Goal: Task Accomplishment & Management: Manage account settings

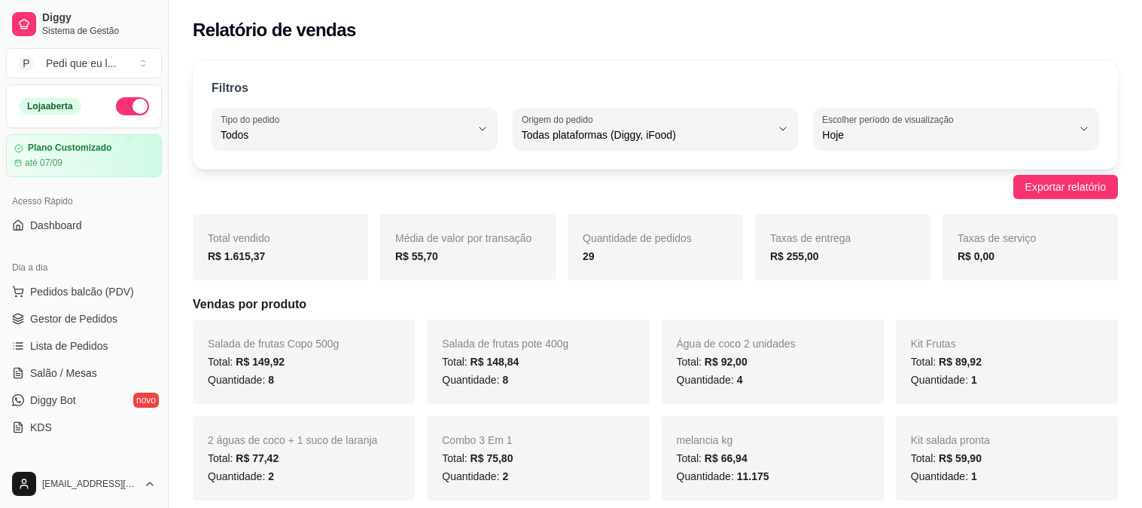
select select "ALL"
select select "0"
click at [78, 316] on span "Gestor de Pedidos" at bounding box center [73, 318] width 87 height 15
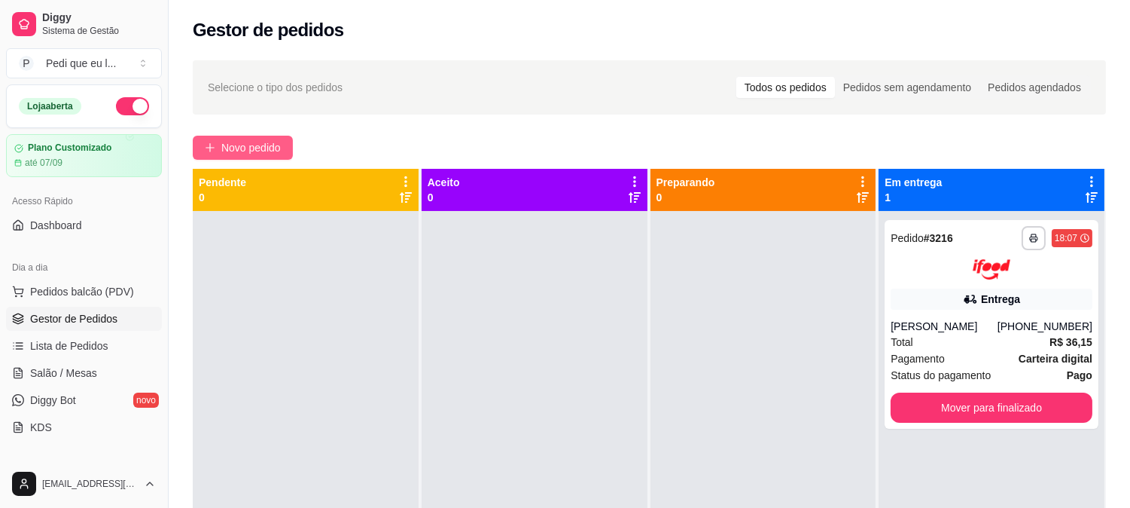
click at [273, 141] on span "Novo pedido" at bounding box center [250, 147] width 59 height 17
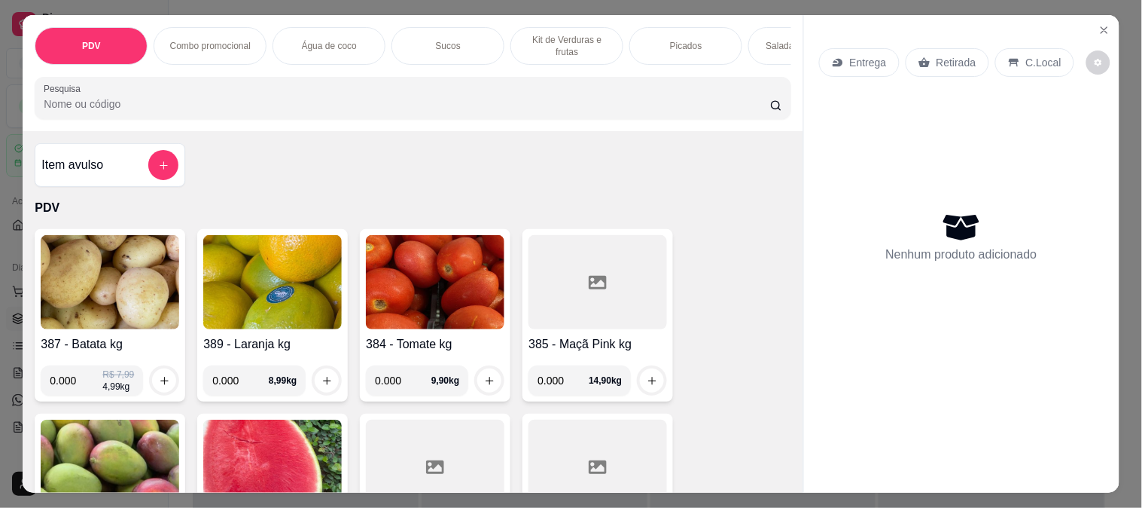
click at [143, 108] on input "Pesquisa" at bounding box center [407, 103] width 727 height 15
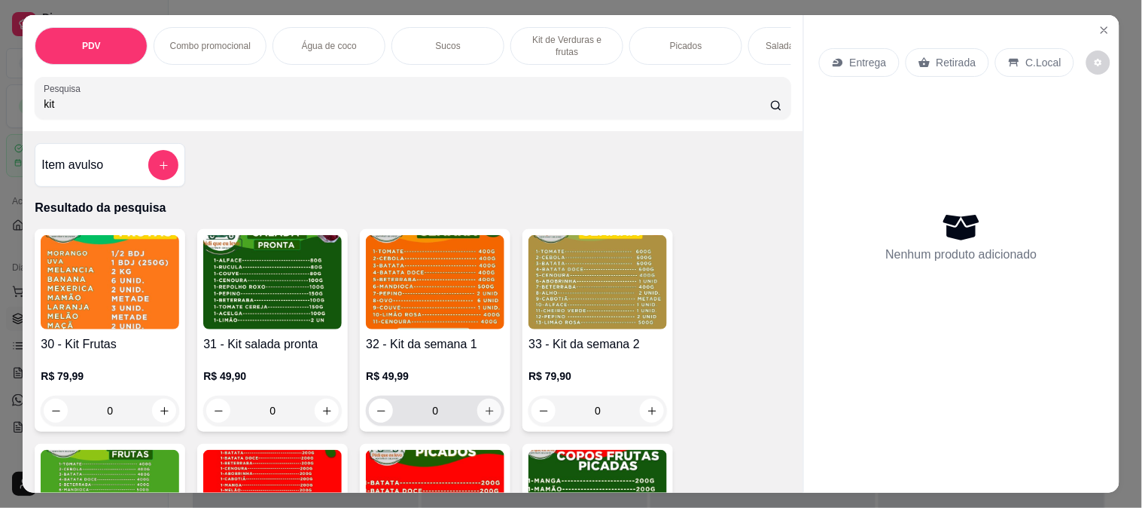
type input "kit"
click at [484, 416] on icon "increase-product-quantity" at bounding box center [489, 410] width 11 height 11
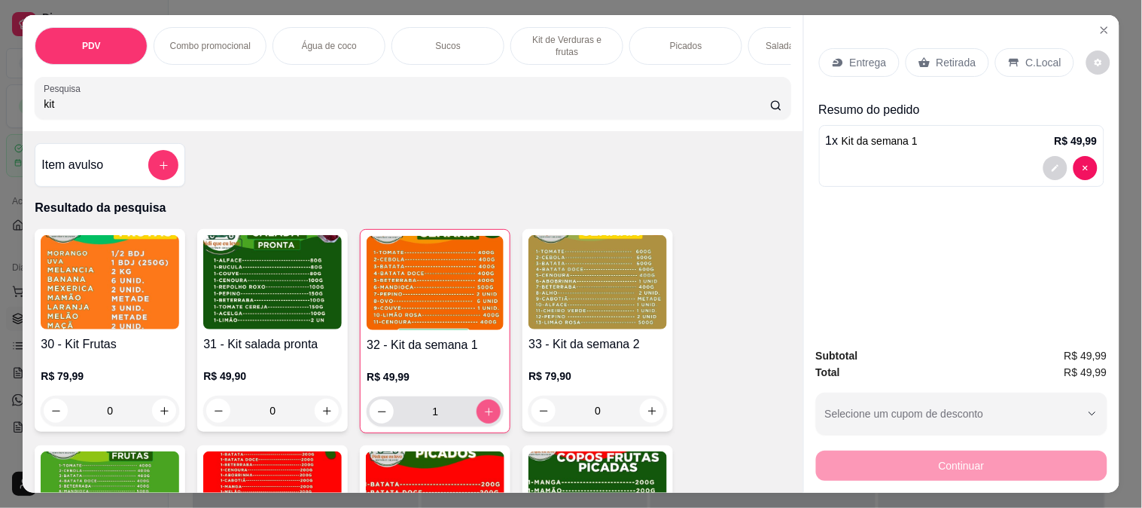
type input "1"
click at [108, 102] on input "kit" at bounding box center [407, 103] width 727 height 15
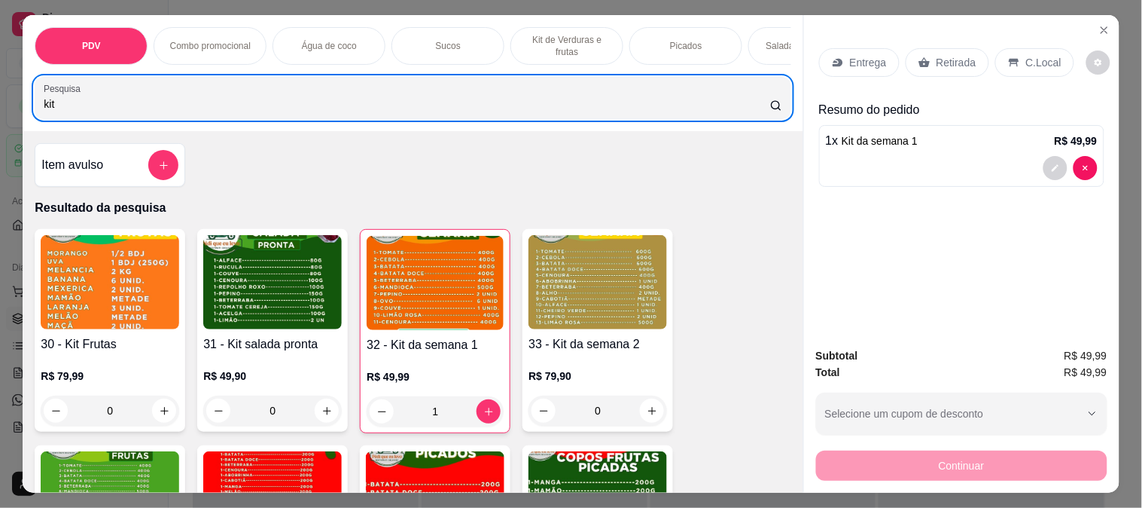
click at [0, 98] on div "PDV Combo promocional Água de coco Sucos Kit de Verduras e frutas Picados Salad…" at bounding box center [571, 254] width 1142 height 508
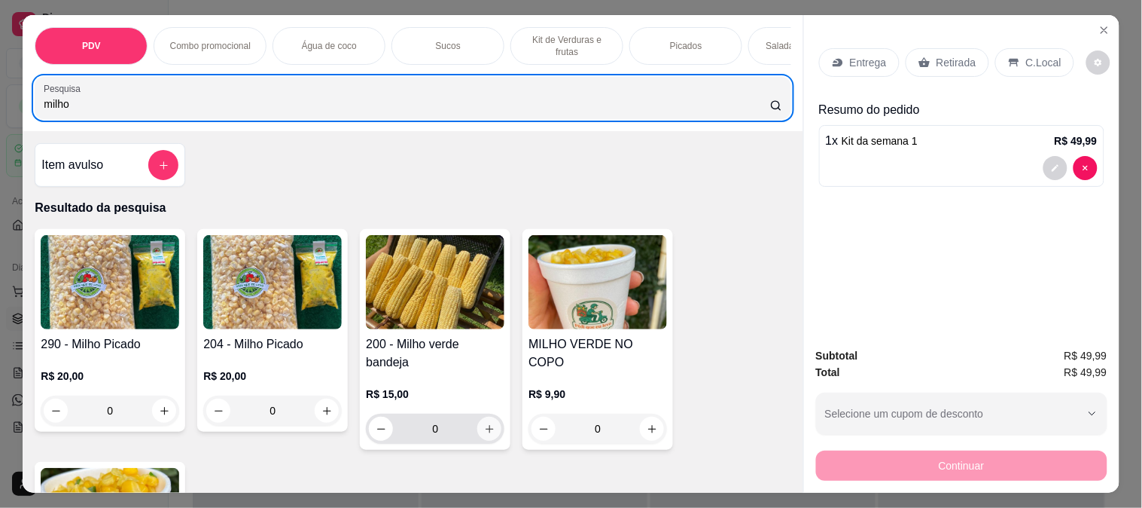
type input "milho"
click at [477, 432] on button "increase-product-quantity" at bounding box center [489, 428] width 24 height 24
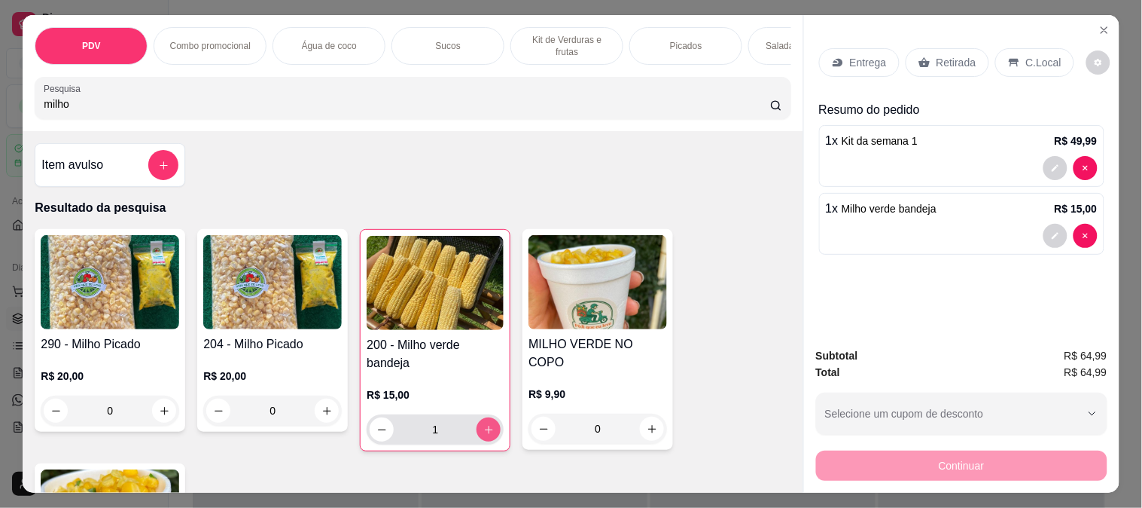
type input "1"
click at [836, 59] on icon at bounding box center [838, 63] width 10 height 8
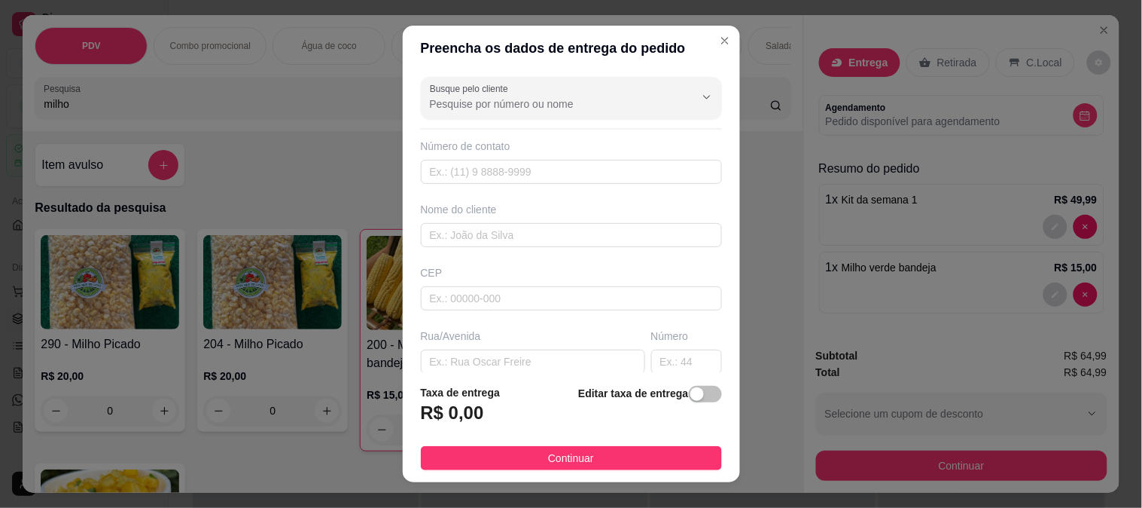
click at [470, 108] on input "Busque pelo cliente" at bounding box center [550, 103] width 241 height 15
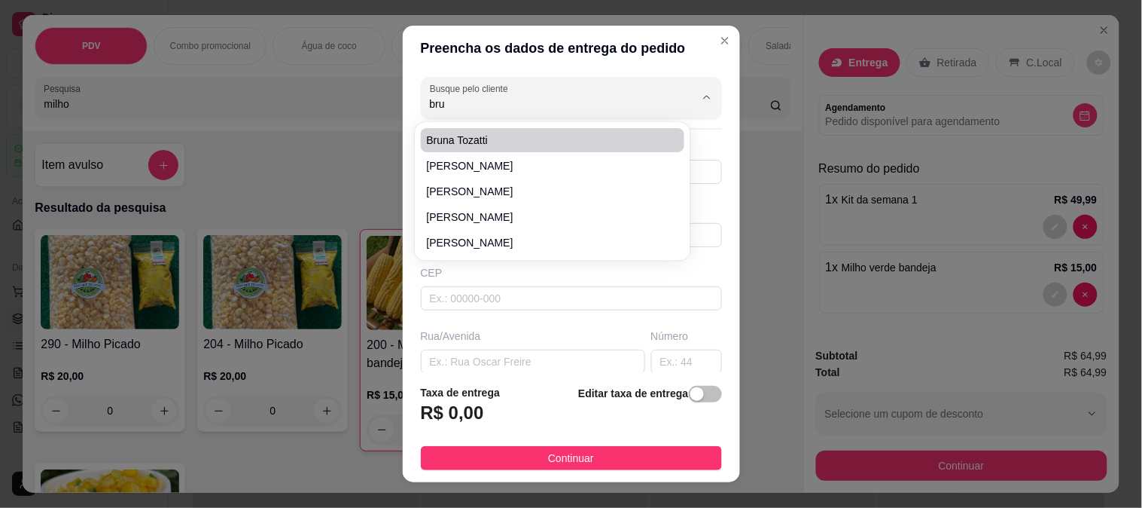
click at [473, 139] on span "Bruna tozatti" at bounding box center [545, 140] width 237 height 15
type input "Bruna tozatti"
type input "66992222160"
type input "Bruna tozatti"
type input "78550170"
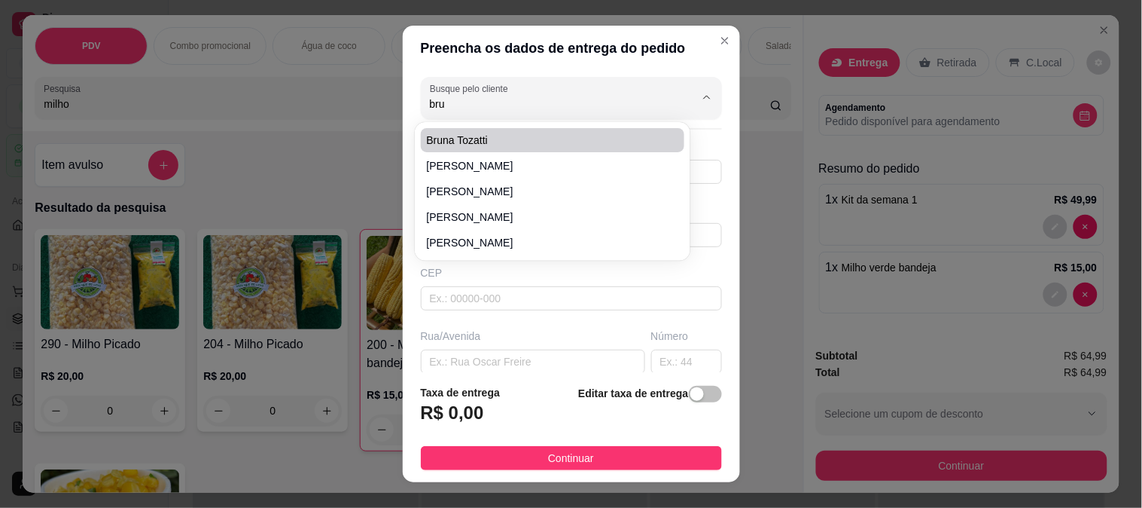
type input "[GEOGRAPHIC_DATA]"
type input "3779"
type input "Centro"
type input "Sinop"
type input "Sicoob"
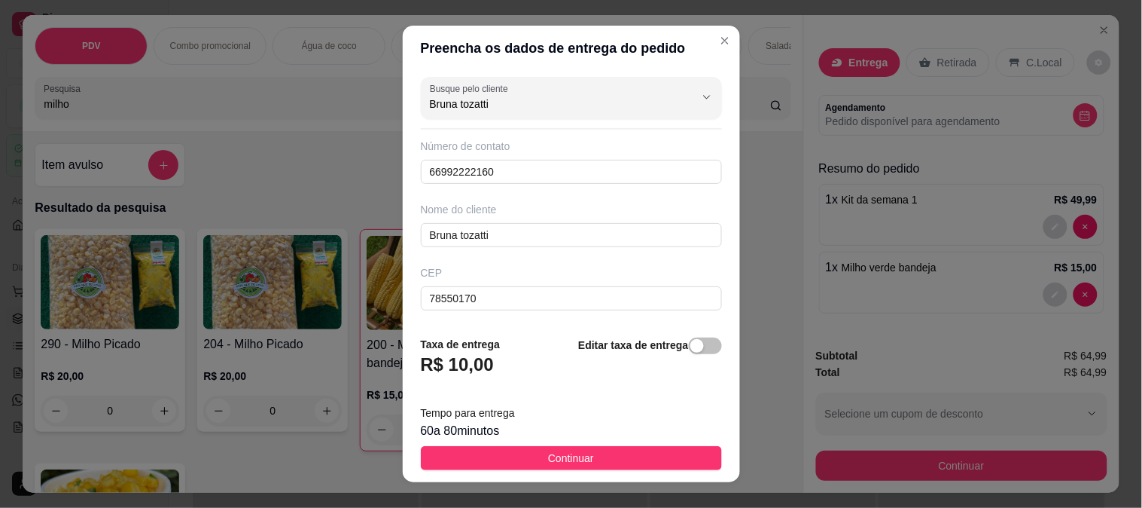
drag, startPoint x: 521, startPoint y: 104, endPoint x: 311, endPoint y: 80, distance: 211.5
click at [311, 80] on div "Preencha os dados de entrega do pedido Busque pelo cliente Bruna tozatti Número…" at bounding box center [571, 254] width 1142 height 508
type input "s"
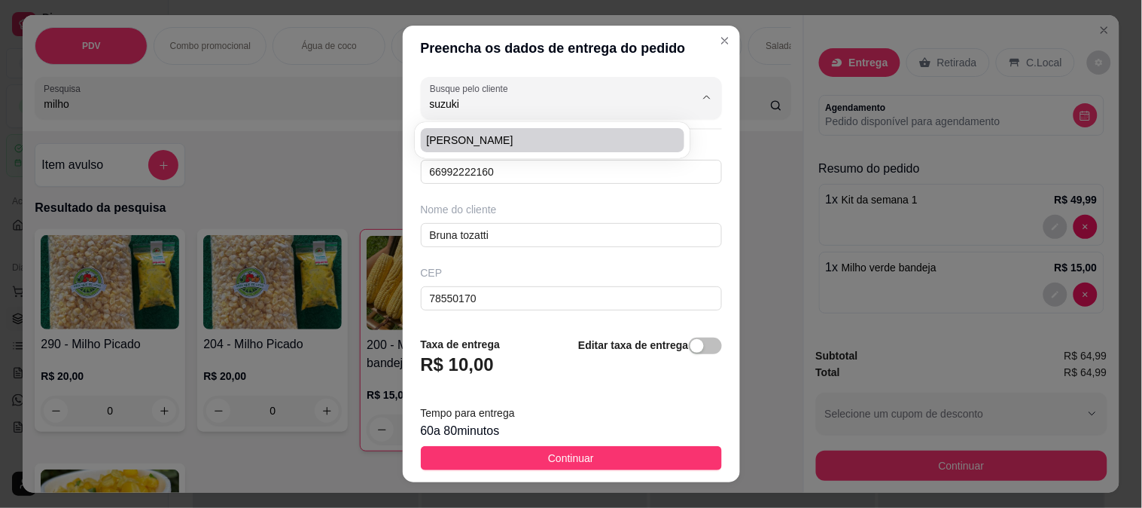
click at [464, 149] on li "[PERSON_NAME]" at bounding box center [553, 140] width 264 height 24
type input "[PERSON_NAME]"
type input "4396182376"
type input "[PERSON_NAME]"
type input "78556555"
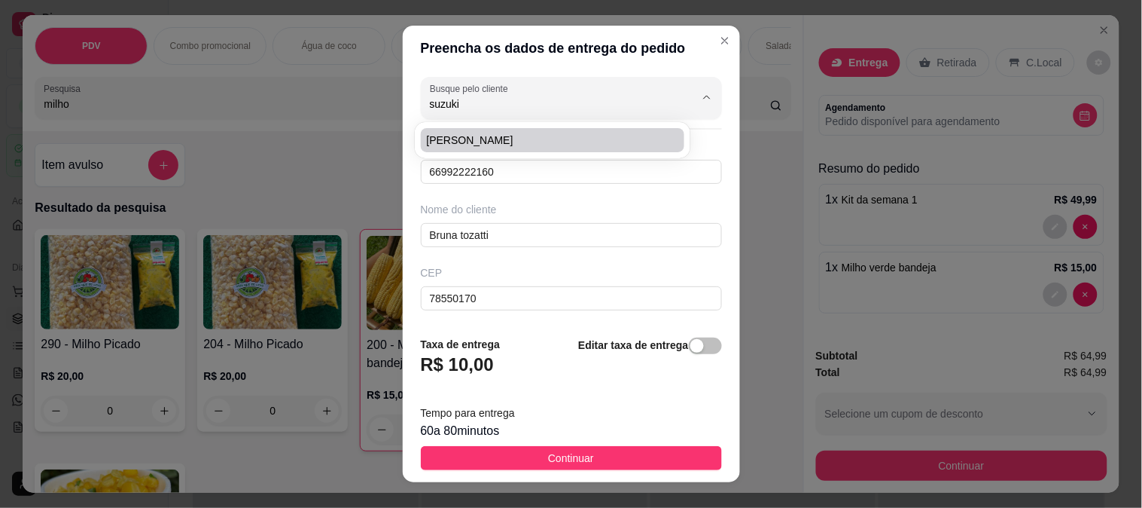
type input "Rua [PERSON_NAME]"
type input "181"
type input "Aquarela Brasil Residencial"
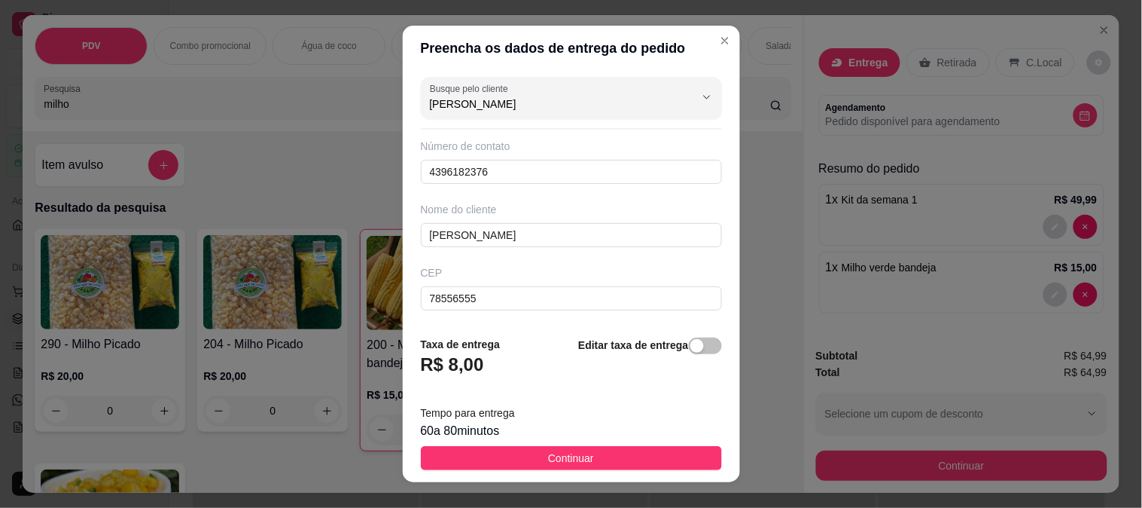
type input "[PERSON_NAME]"
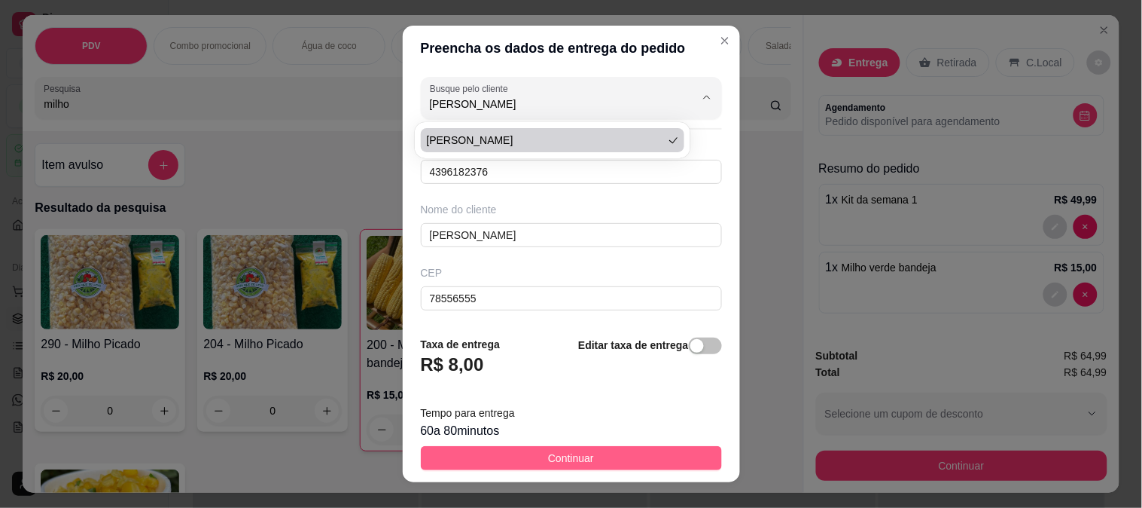
click at [565, 456] on span "Continuar" at bounding box center [571, 458] width 46 height 17
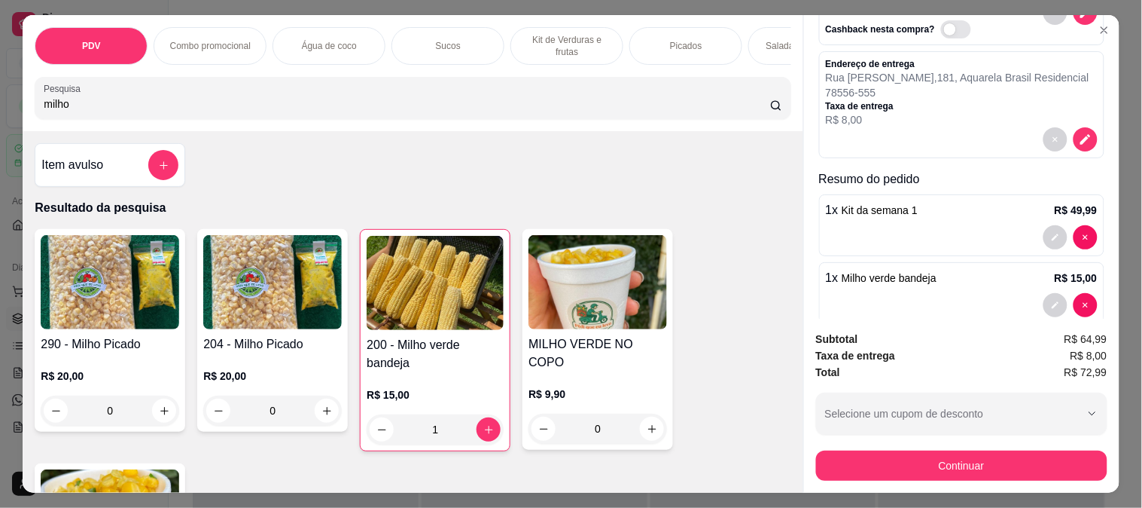
scroll to position [194, 0]
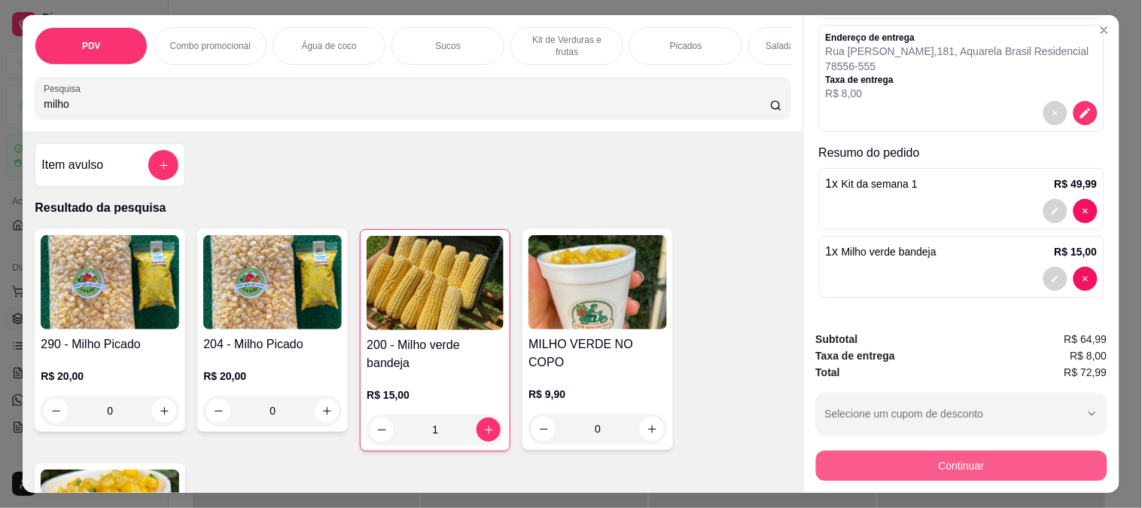
click at [912, 462] on button "Continuar" at bounding box center [961, 465] width 291 height 30
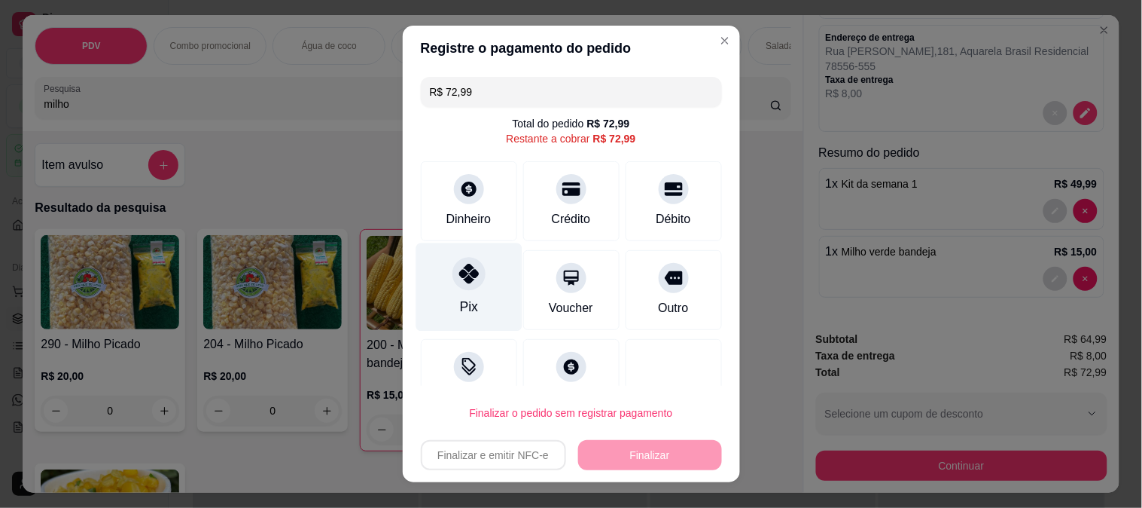
click at [459, 279] on icon at bounding box center [469, 274] width 20 height 20
type input "R$ 0,00"
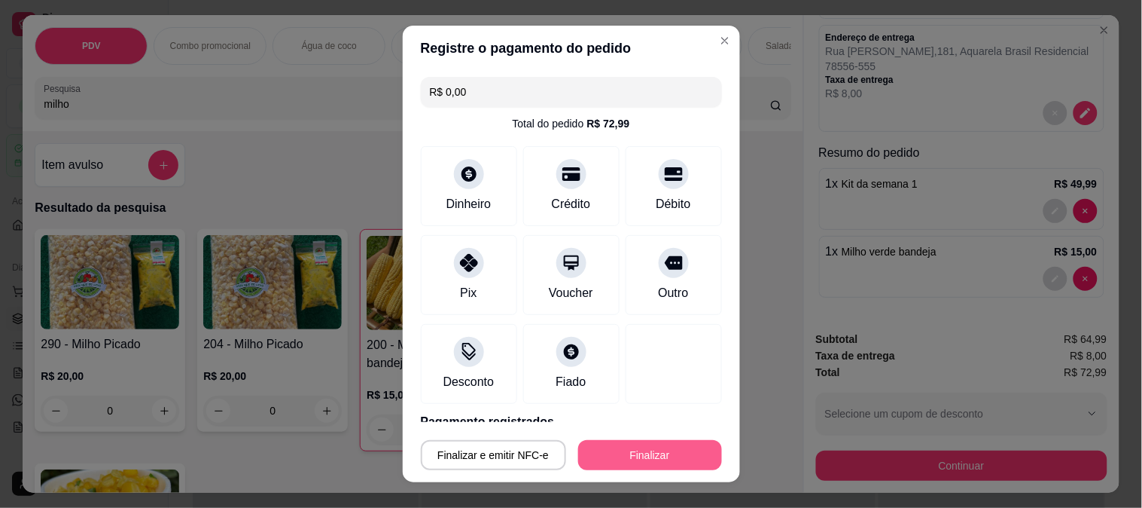
click at [630, 453] on button "Finalizar" at bounding box center [650, 455] width 144 height 30
type input "0"
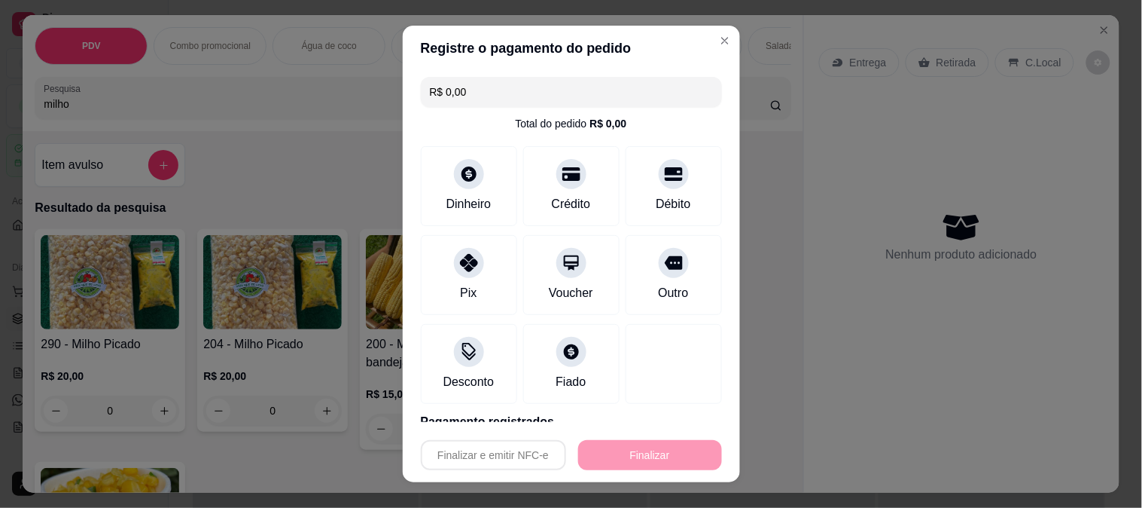
type input "-R$ 72,99"
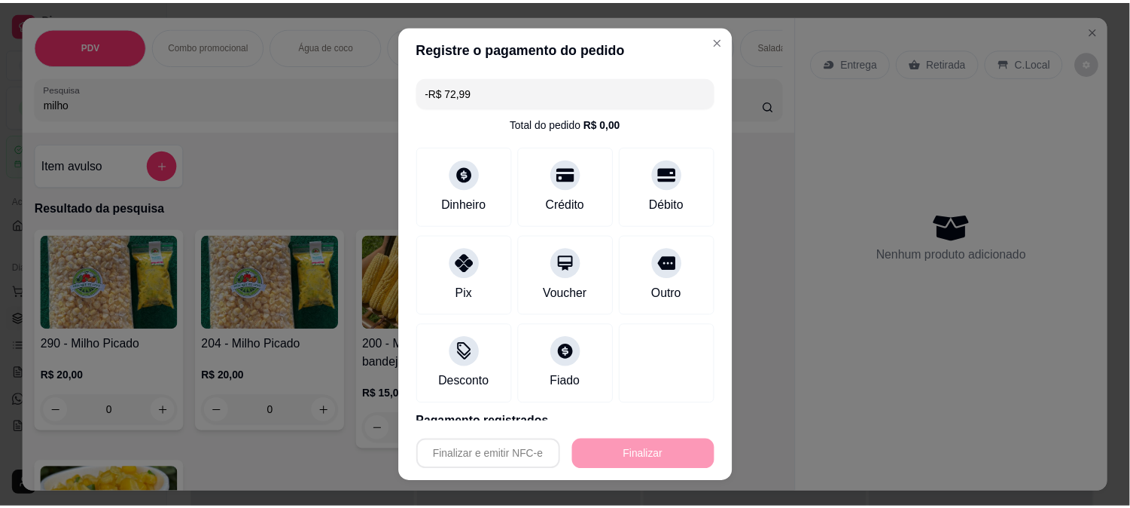
scroll to position [0, 0]
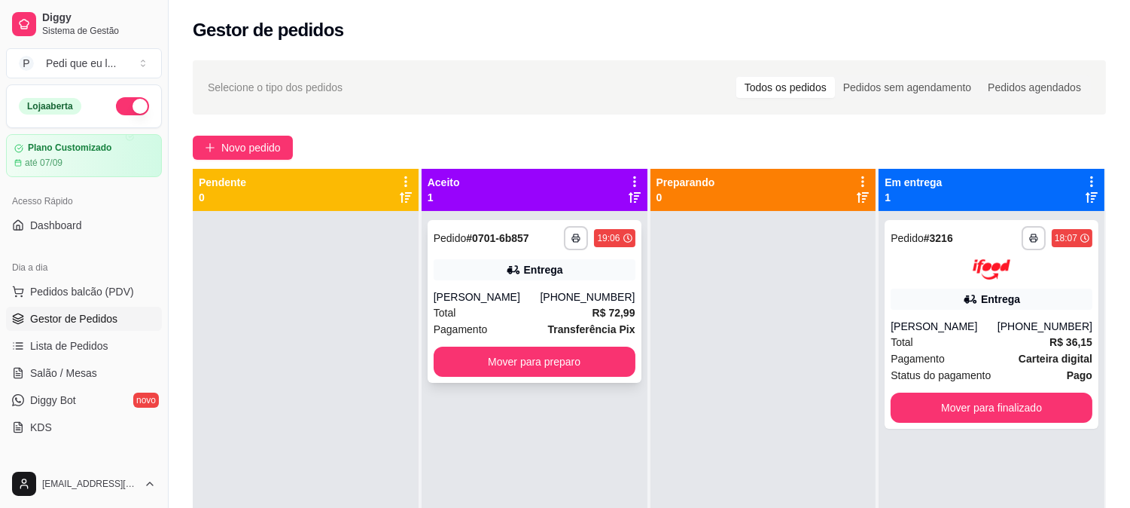
click at [541, 300] on div "[PERSON_NAME]" at bounding box center [487, 296] width 107 height 15
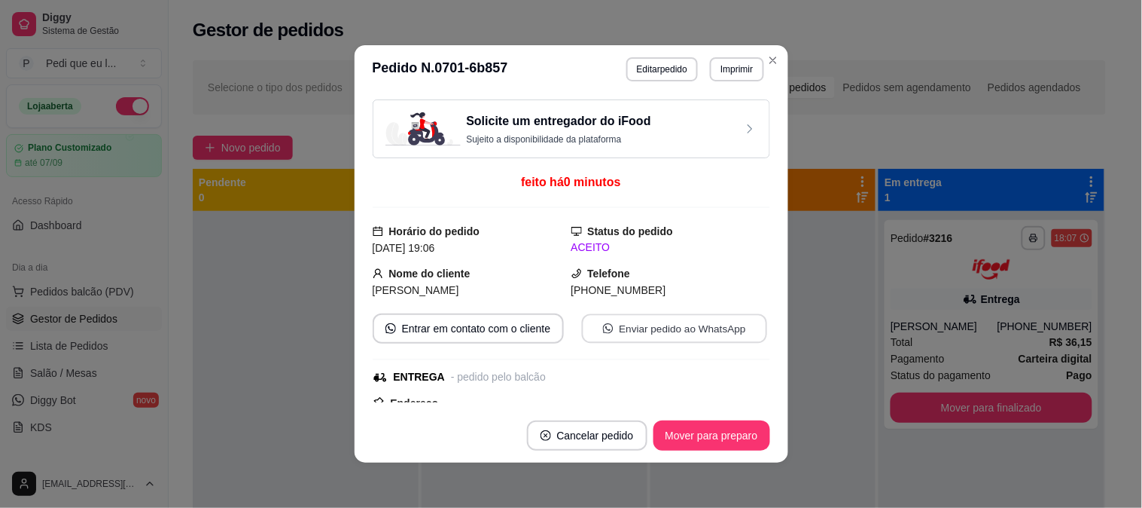
click at [651, 329] on button "Enviar pedido ao WhatsApp" at bounding box center [673, 328] width 185 height 29
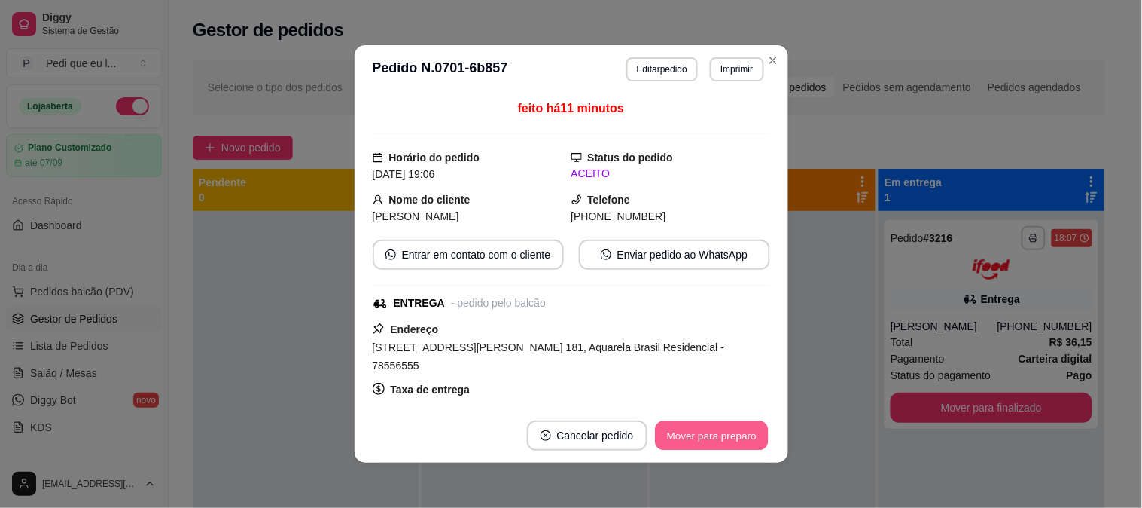
click at [709, 432] on button "Mover para preparo" at bounding box center [711, 435] width 113 height 29
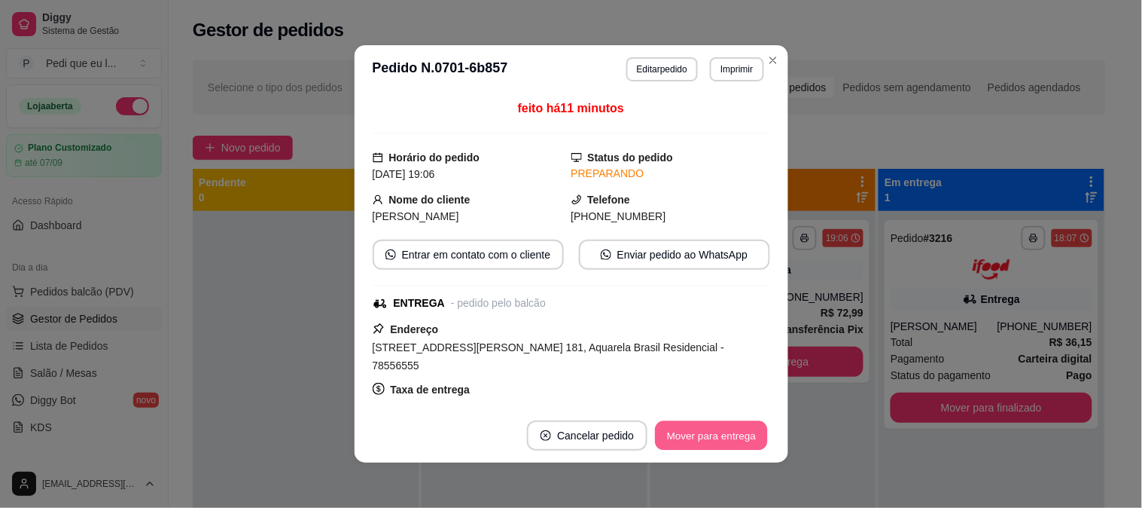
click at [679, 438] on button "Mover para entrega" at bounding box center [712, 435] width 113 height 29
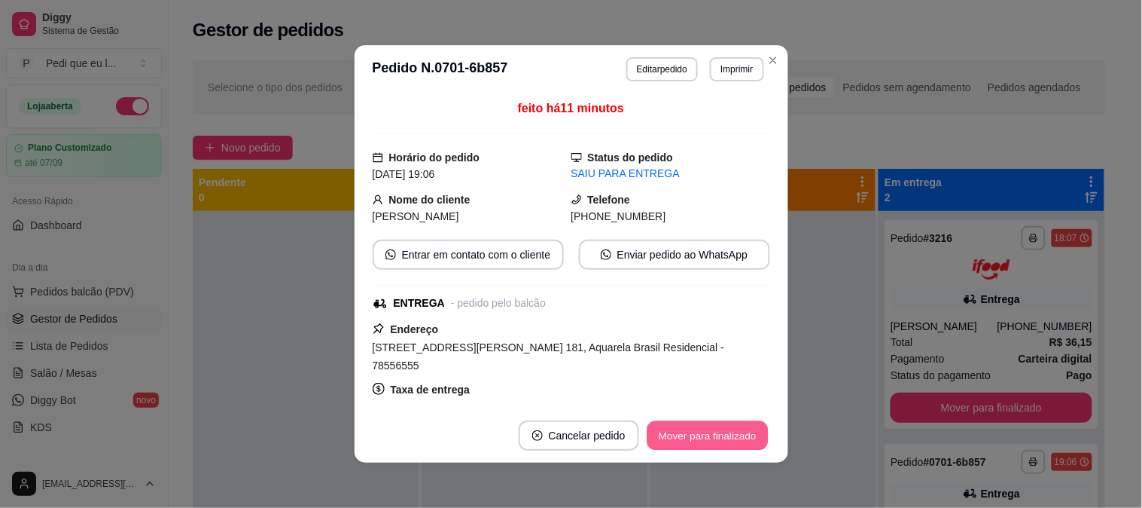
click at [721, 447] on button "Mover para finalizado" at bounding box center [707, 435] width 121 height 29
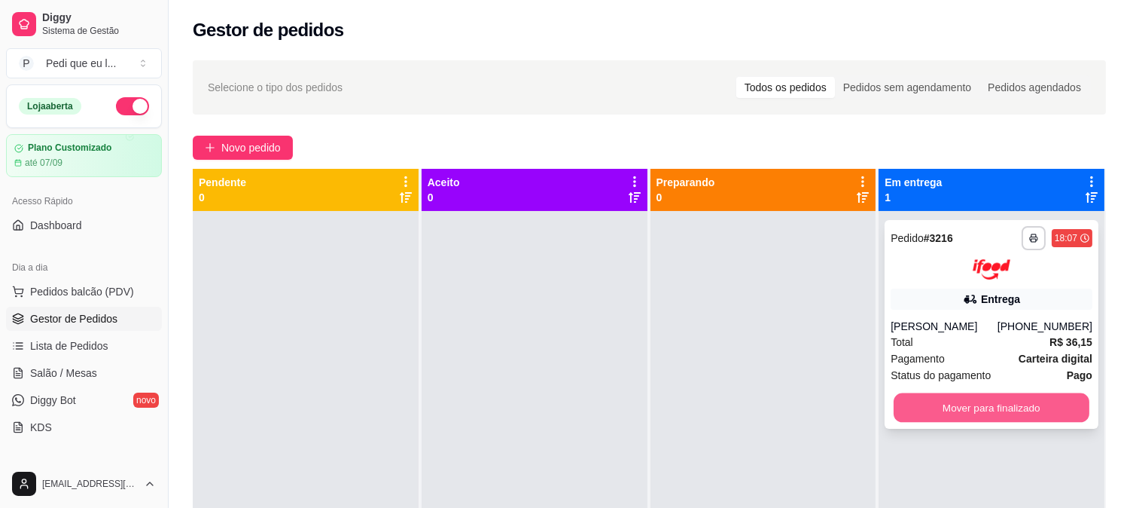
click at [972, 416] on button "Mover para finalizado" at bounding box center [992, 406] width 196 height 29
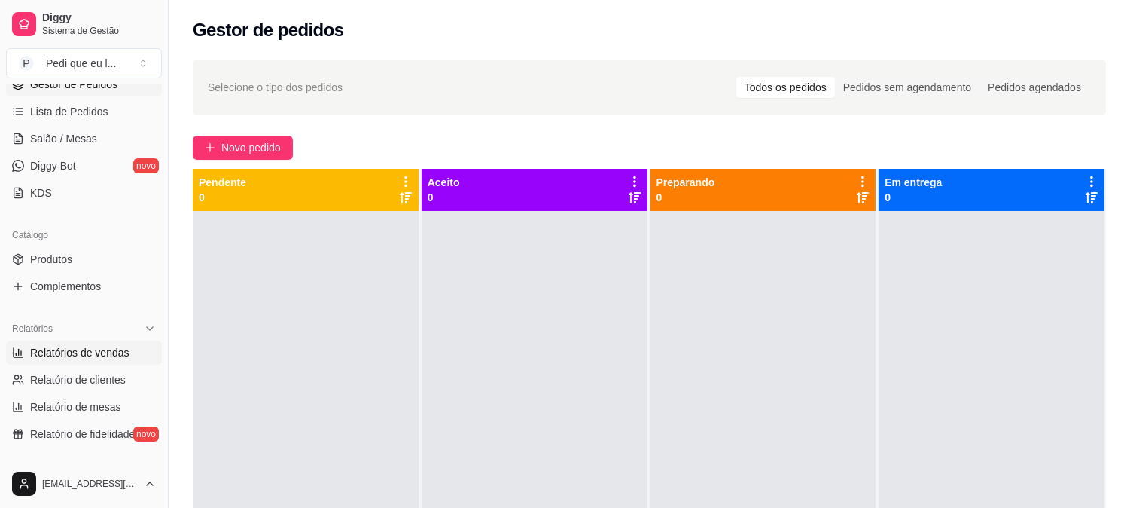
scroll to position [251, 0]
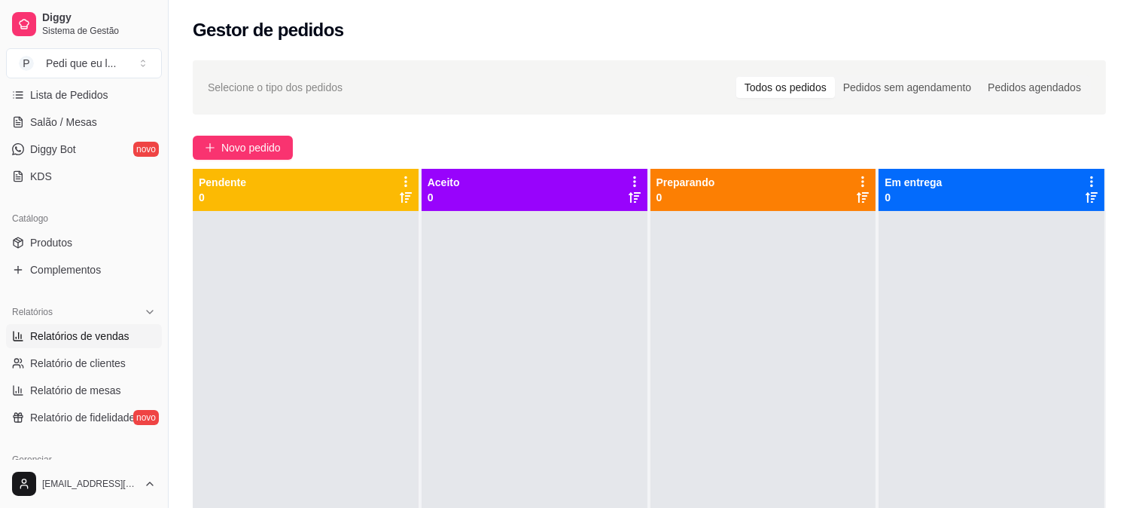
click at [119, 335] on span "Relatórios de vendas" at bounding box center [79, 335] width 99 height 15
select select "ALL"
select select "0"
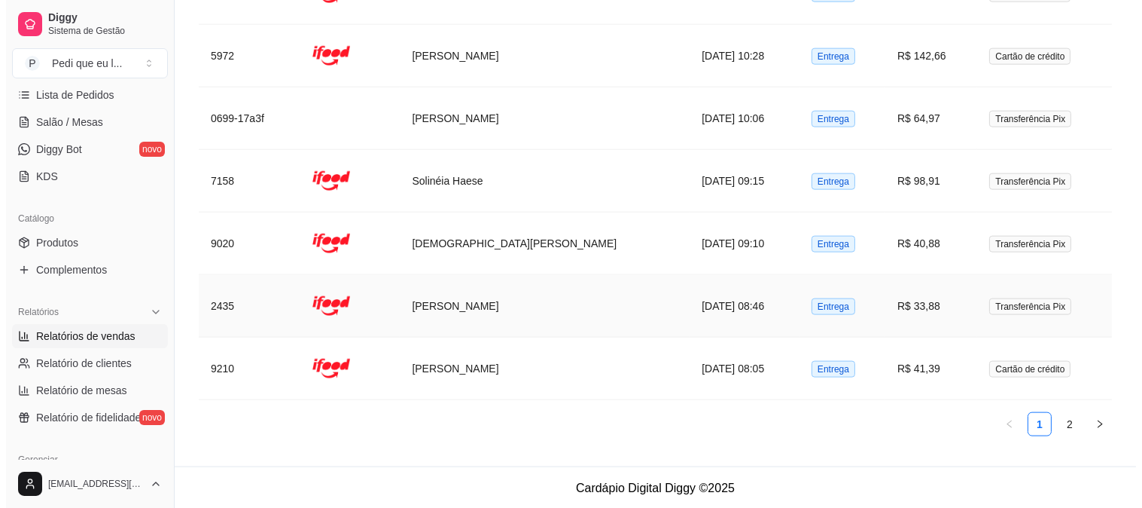
scroll to position [3533, 0]
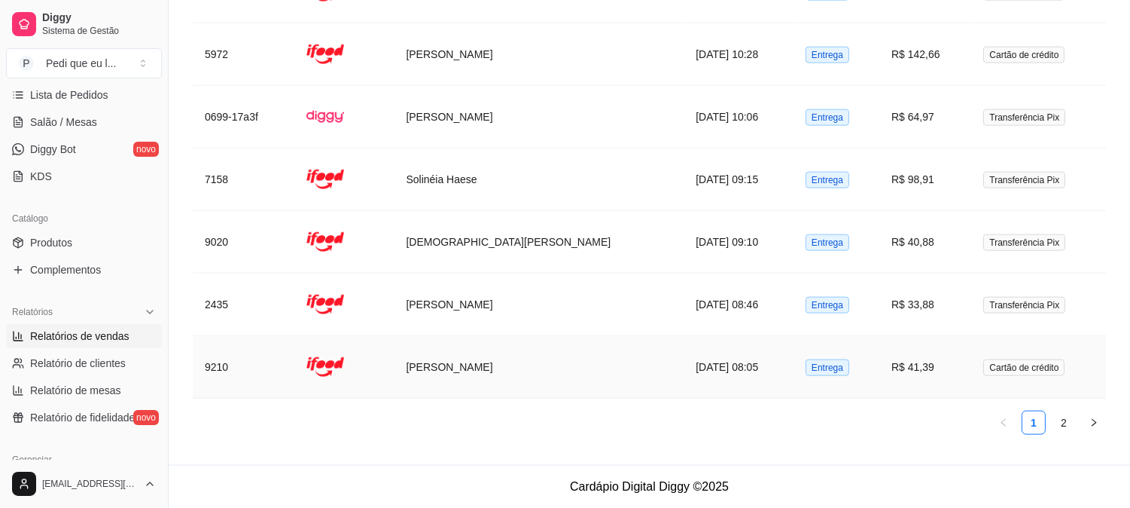
click at [697, 369] on td "[DATE] 08:05" at bounding box center [739, 367] width 110 height 63
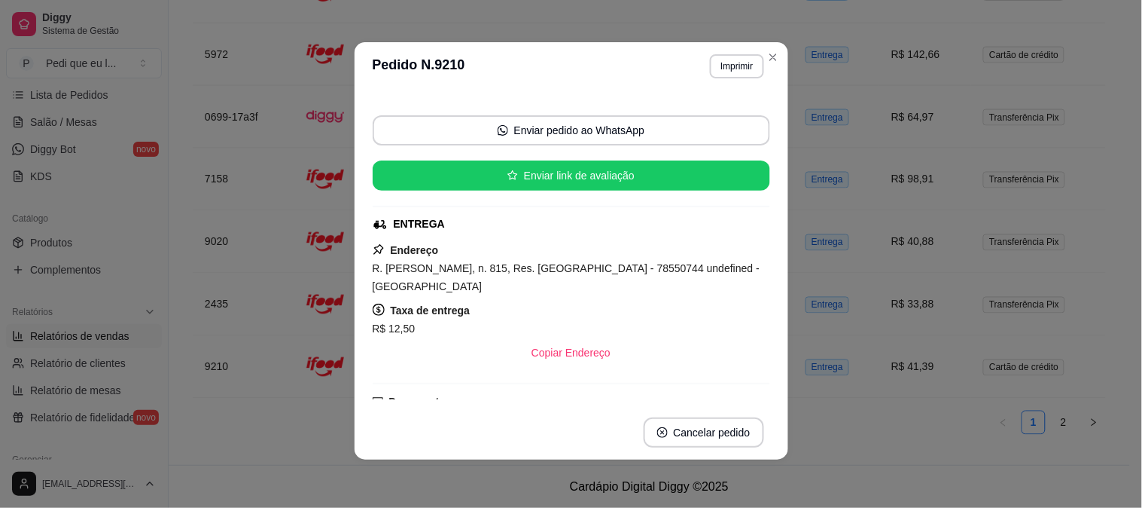
scroll to position [251, 0]
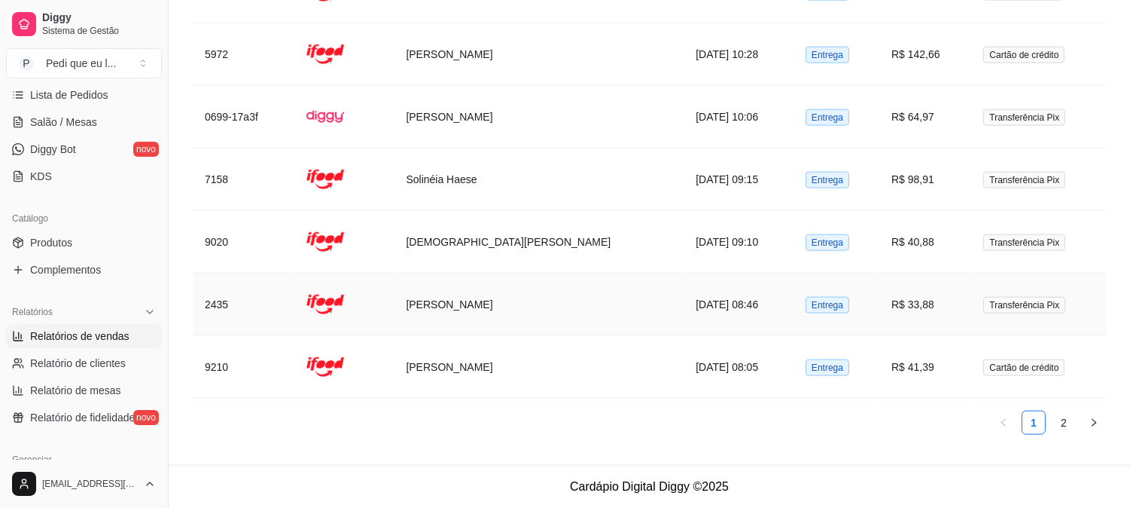
click at [505, 291] on td "[PERSON_NAME]" at bounding box center [539, 304] width 290 height 63
click at [684, 368] on td "[DATE] 08:05" at bounding box center [739, 367] width 110 height 63
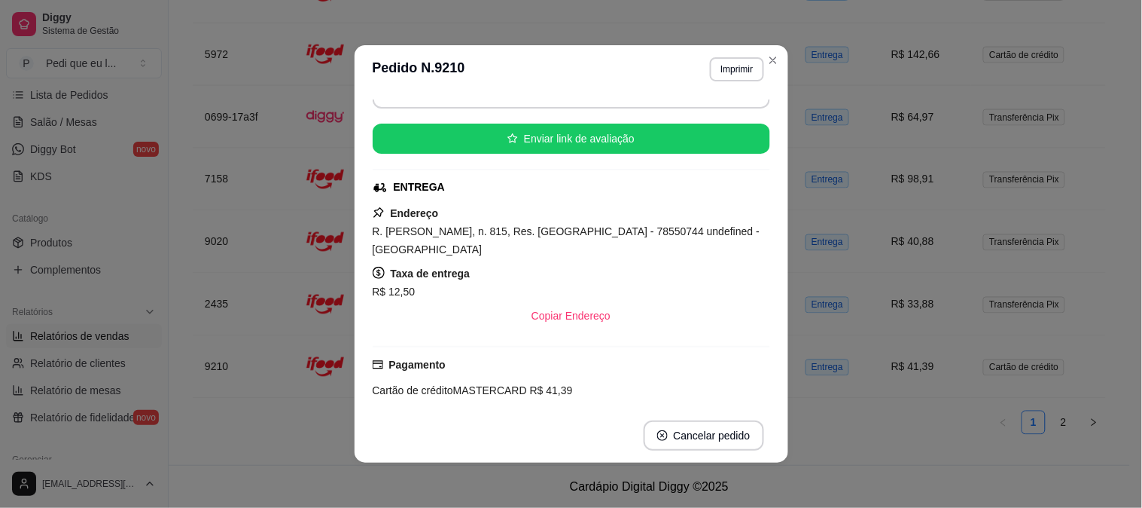
scroll to position [167, 0]
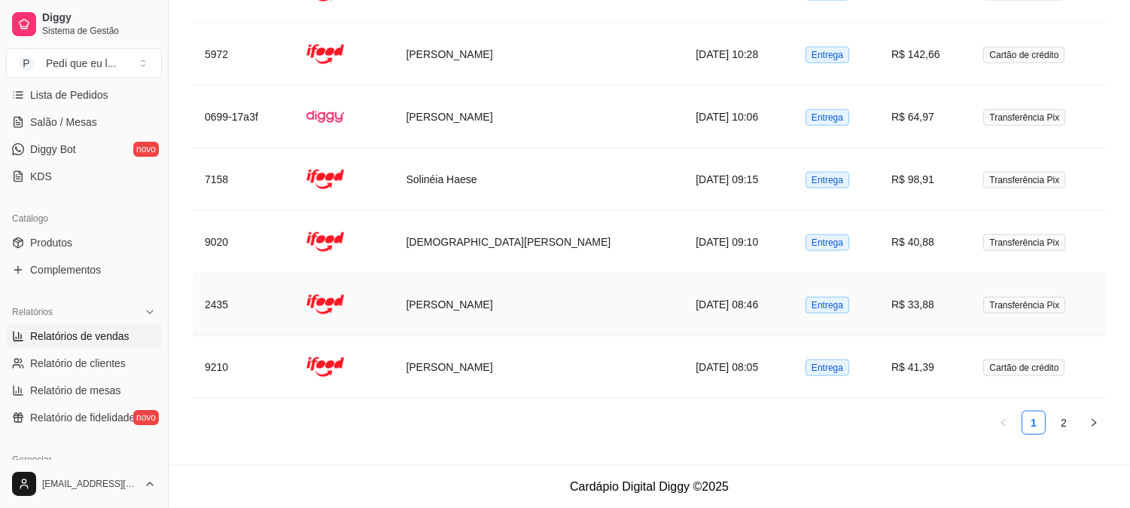
click at [684, 319] on td "[DATE] 08:46" at bounding box center [739, 304] width 110 height 63
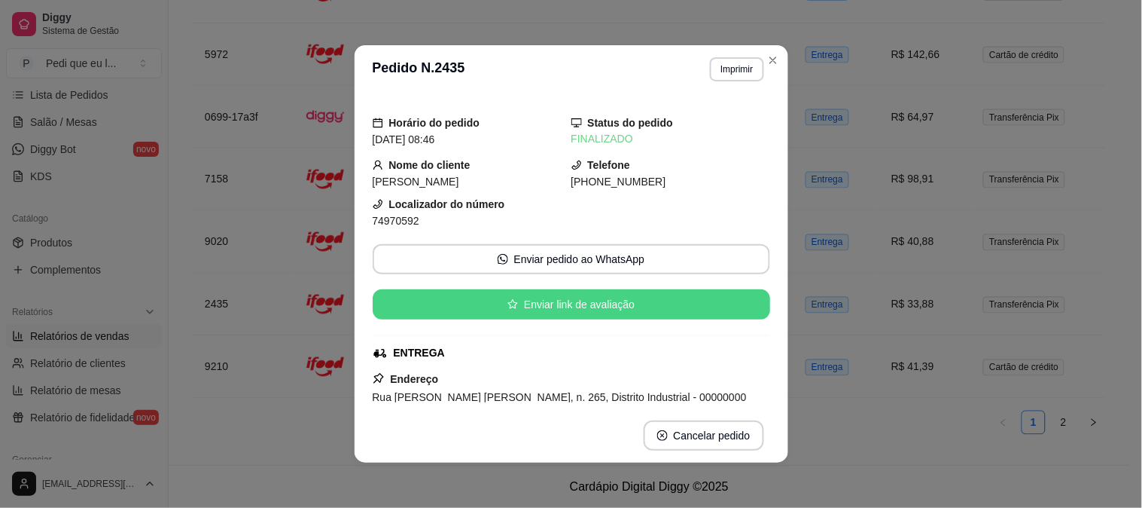
scroll to position [251, 0]
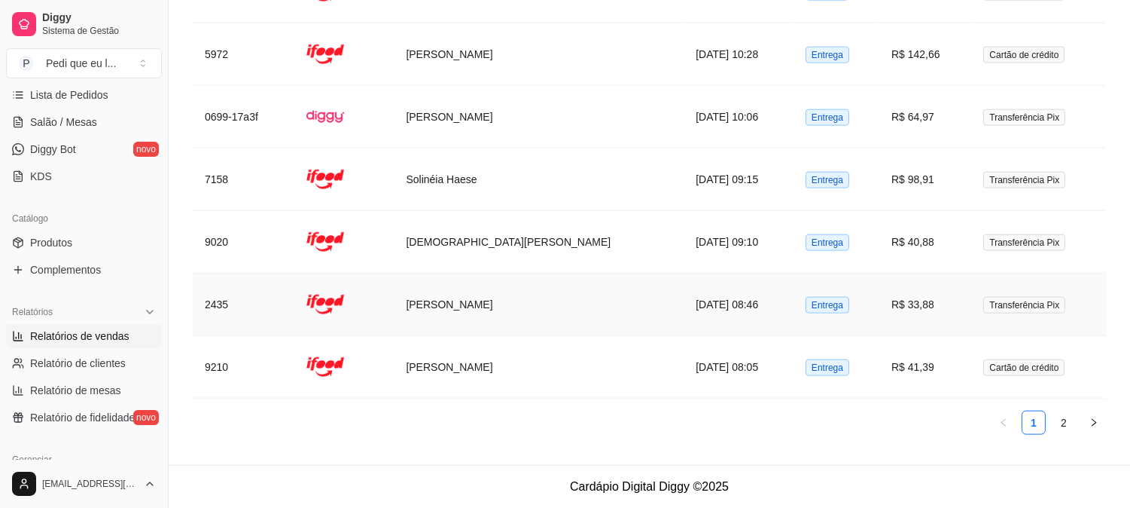
click at [684, 303] on td "[DATE] 08:46" at bounding box center [739, 304] width 110 height 63
click at [580, 275] on td "[PERSON_NAME]" at bounding box center [539, 304] width 290 height 63
click at [490, 246] on td "[DEMOGRAPHIC_DATA][PERSON_NAME]" at bounding box center [539, 242] width 290 height 63
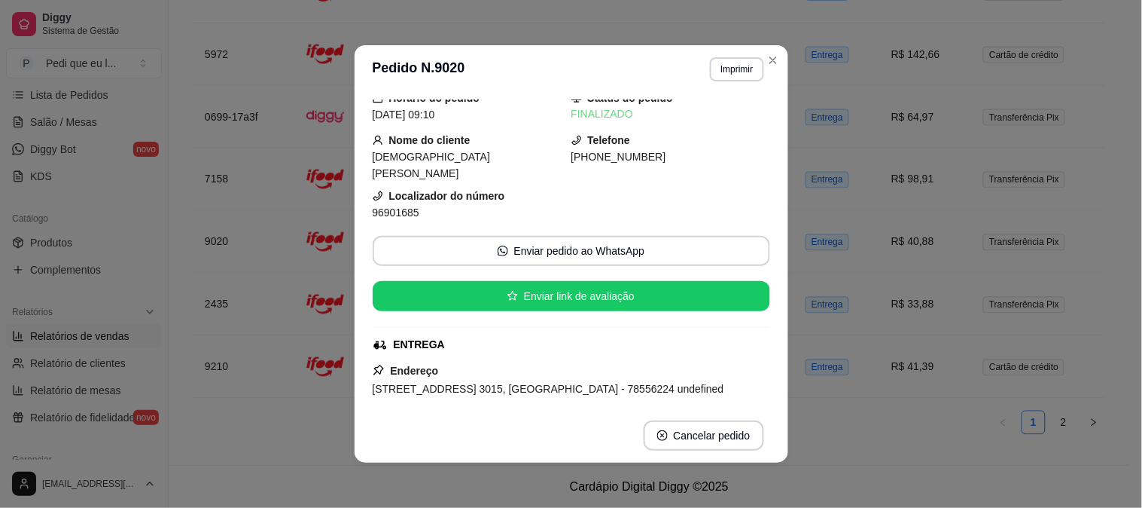
scroll to position [0, 0]
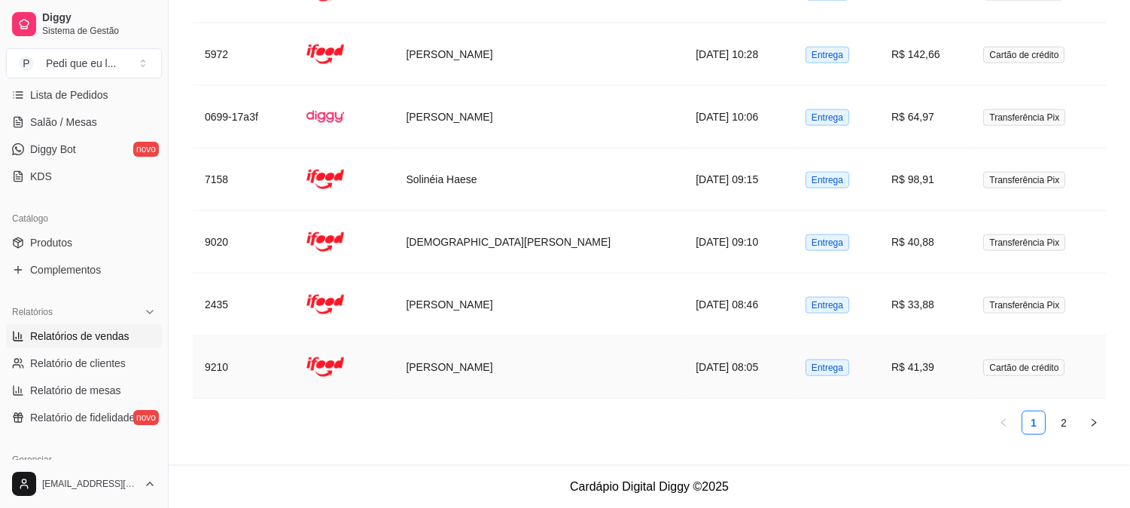
click at [456, 371] on td "[PERSON_NAME]" at bounding box center [539, 367] width 290 height 63
click at [440, 307] on td "[PERSON_NAME]" at bounding box center [539, 304] width 290 height 63
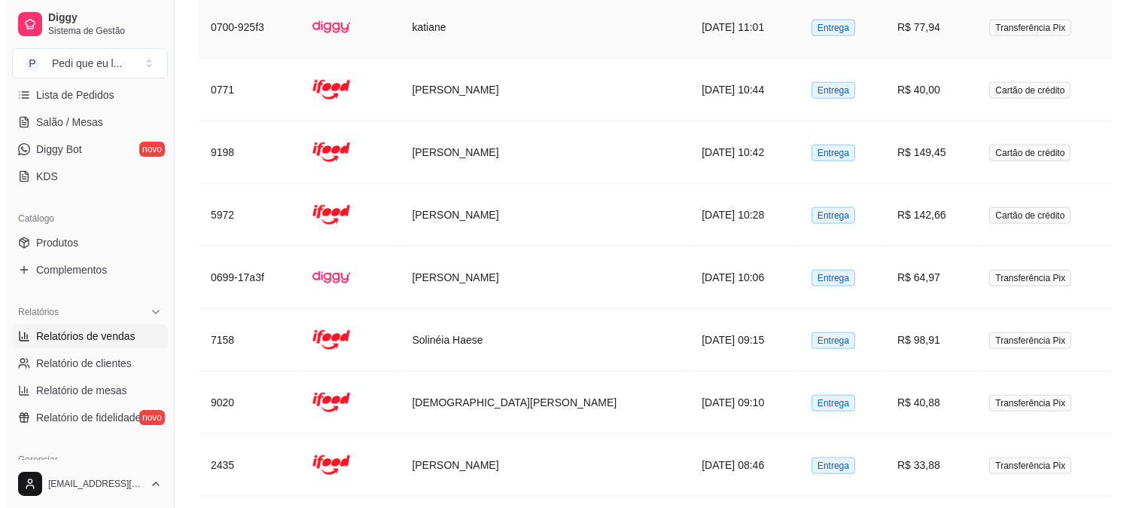
scroll to position [3533, 0]
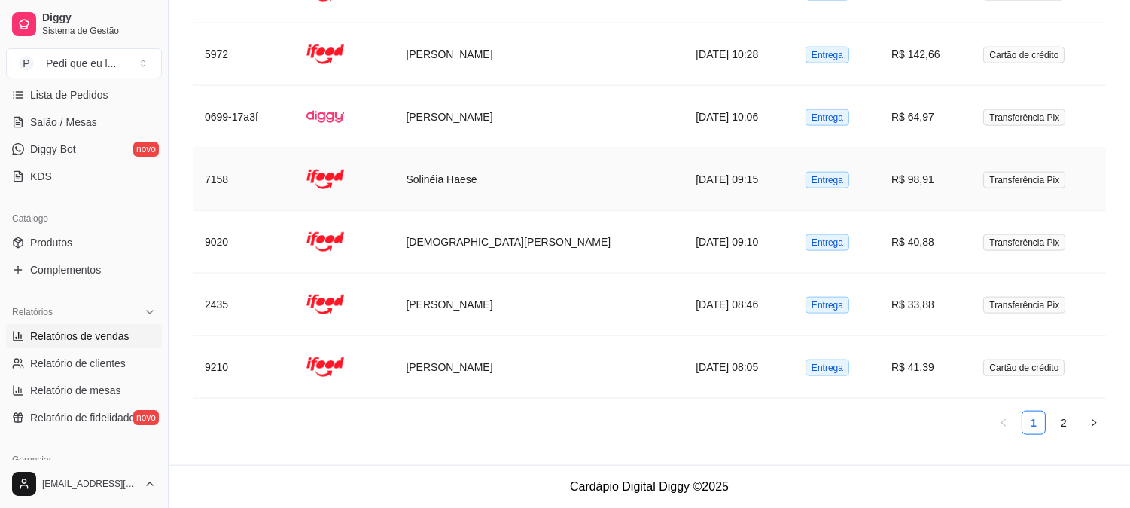
click at [458, 184] on td "Solinéia Haese" at bounding box center [539, 179] width 290 height 63
click at [471, 236] on td "[DEMOGRAPHIC_DATA][PERSON_NAME]" at bounding box center [539, 242] width 290 height 63
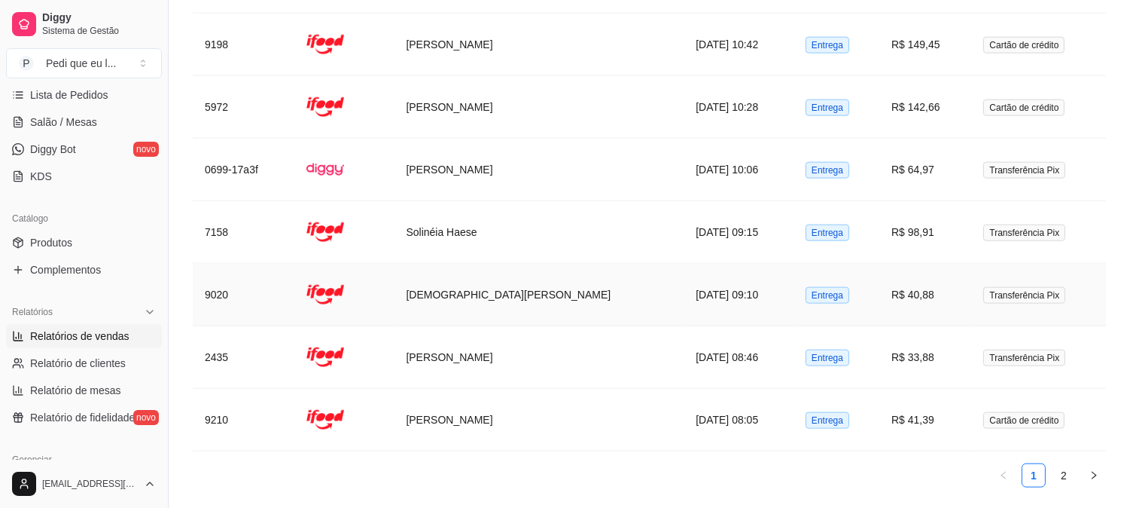
scroll to position [3449, 0]
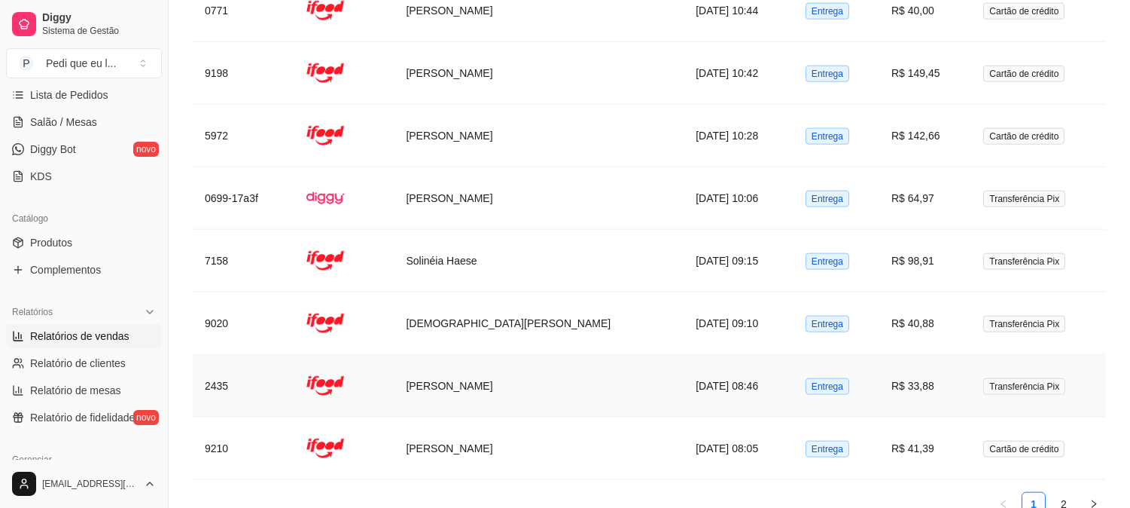
click at [493, 404] on td "[PERSON_NAME]" at bounding box center [539, 386] width 290 height 63
click at [441, 261] on td "Solinéia Haese" at bounding box center [539, 261] width 290 height 63
click at [469, 193] on td "[PERSON_NAME]" at bounding box center [539, 198] width 290 height 63
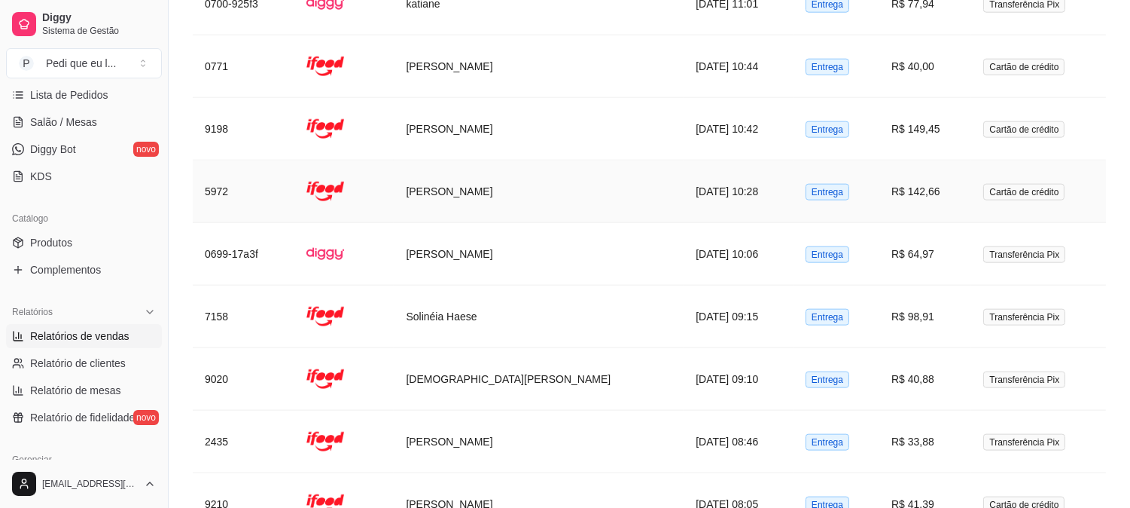
scroll to position [3365, 0]
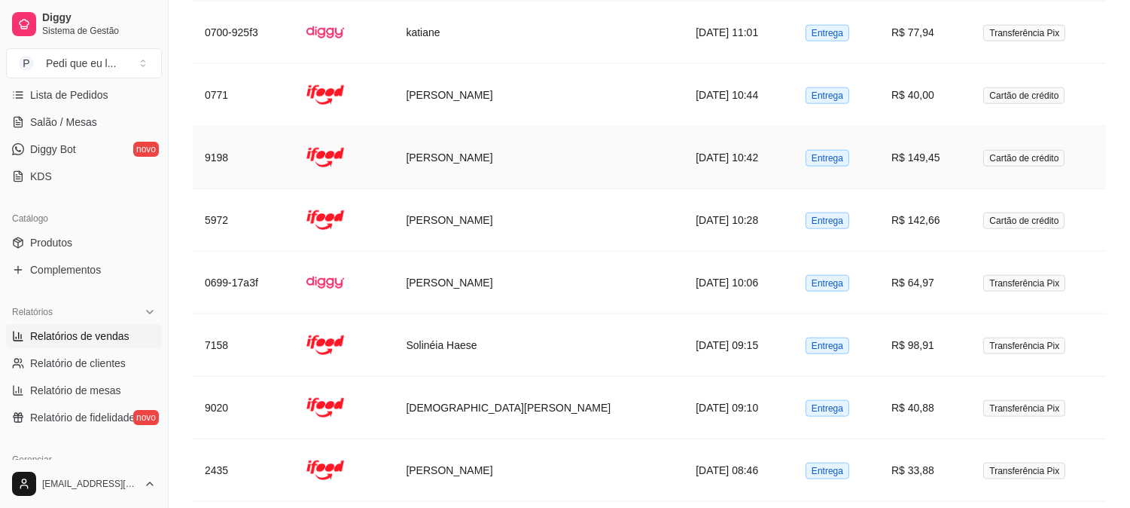
click at [441, 160] on td "[PERSON_NAME]" at bounding box center [539, 158] width 290 height 63
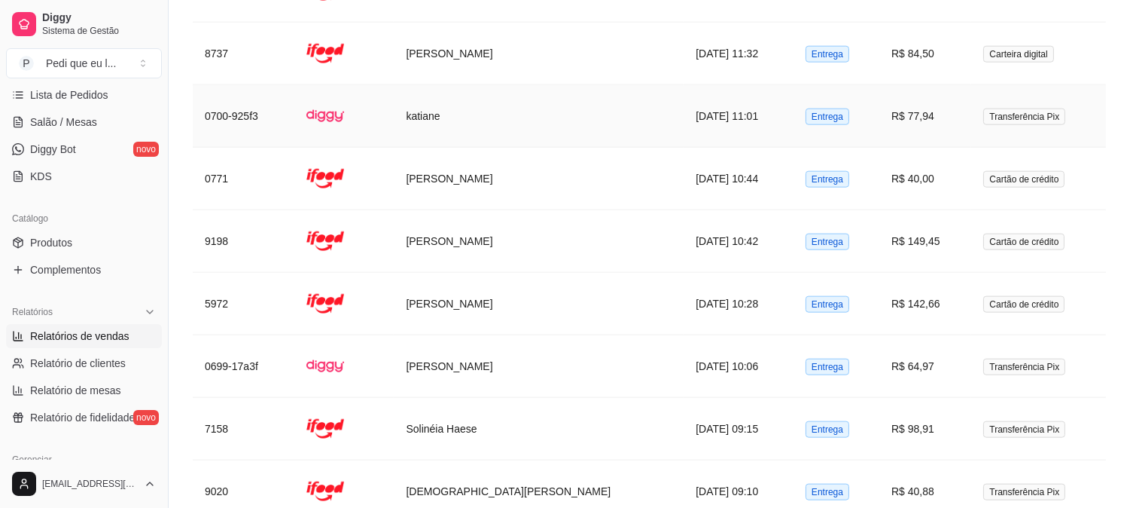
click at [438, 117] on td "katiane" at bounding box center [539, 116] width 290 height 63
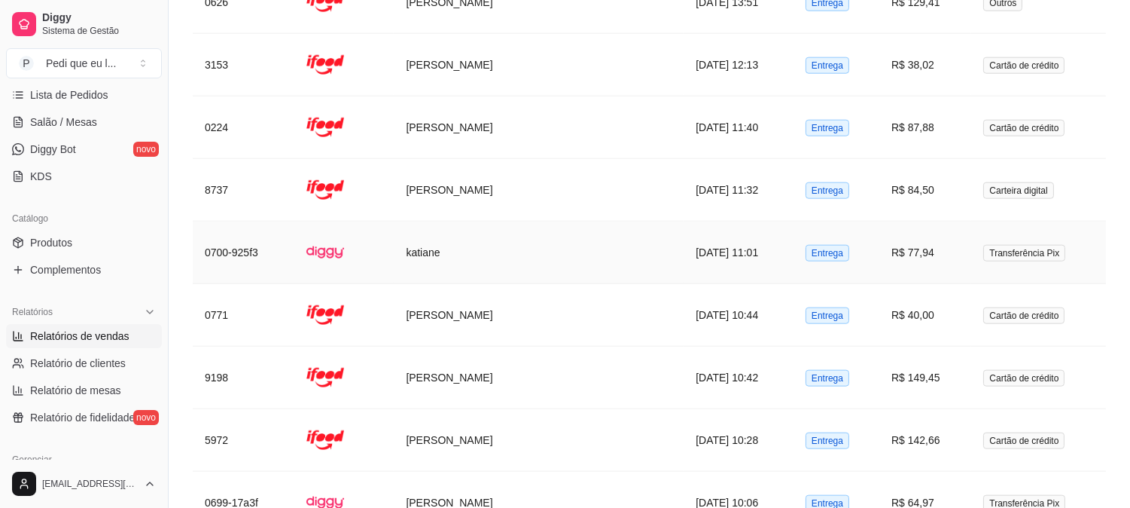
scroll to position [3114, 0]
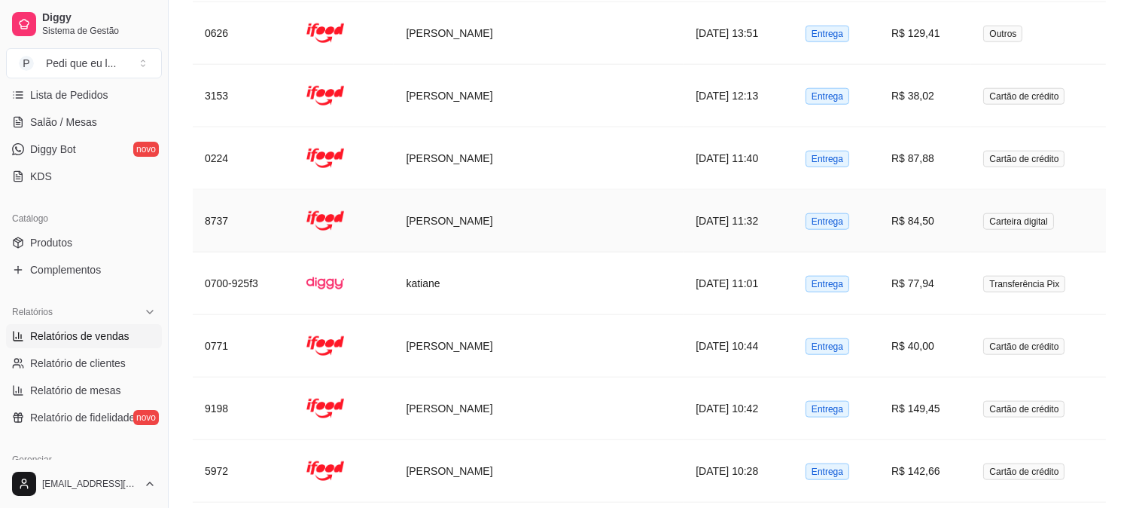
click at [453, 216] on td "[PERSON_NAME]" at bounding box center [539, 221] width 290 height 63
click at [461, 152] on td "[PERSON_NAME]" at bounding box center [539, 158] width 290 height 63
click at [456, 152] on td "[PERSON_NAME]" at bounding box center [539, 158] width 290 height 63
click at [453, 89] on td "[PERSON_NAME]" at bounding box center [539, 96] width 290 height 63
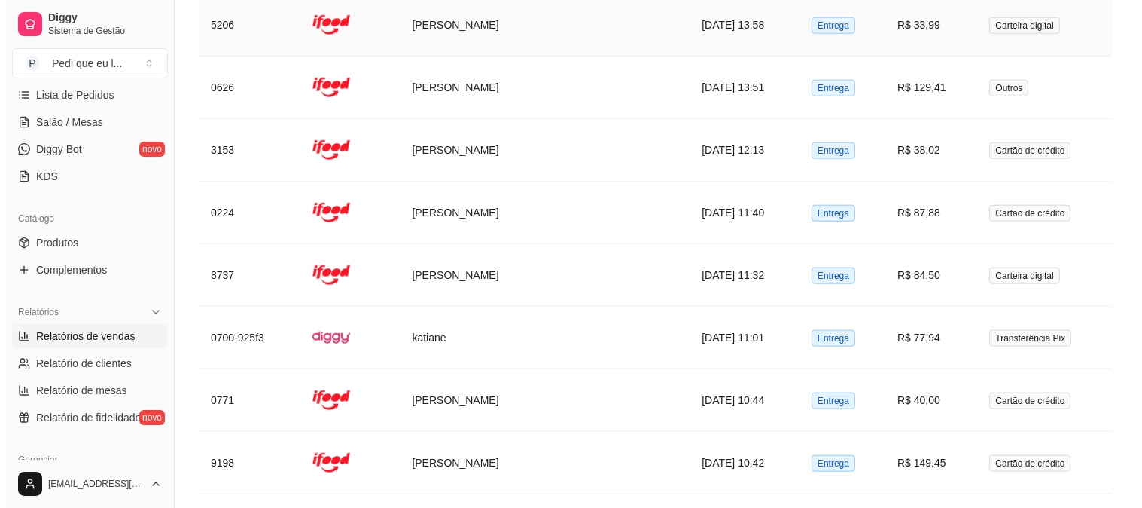
scroll to position [3030, 0]
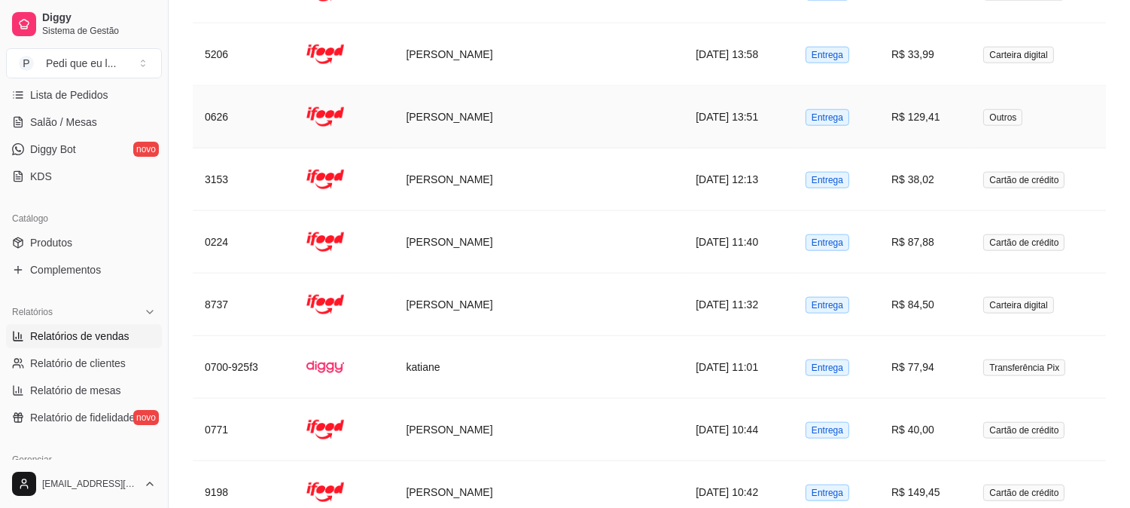
click at [468, 117] on td "[PERSON_NAME]" at bounding box center [539, 117] width 290 height 63
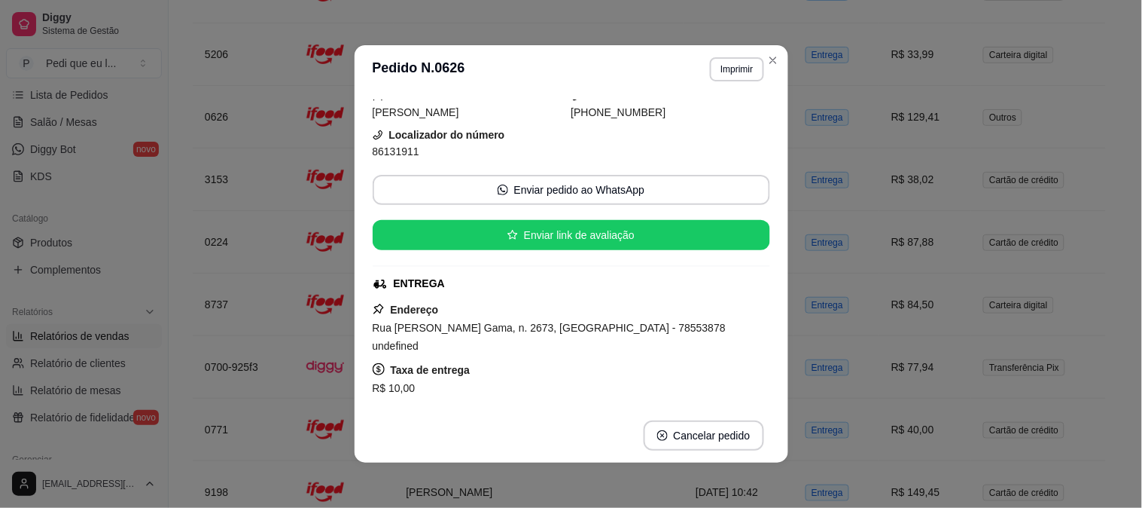
scroll to position [84, 0]
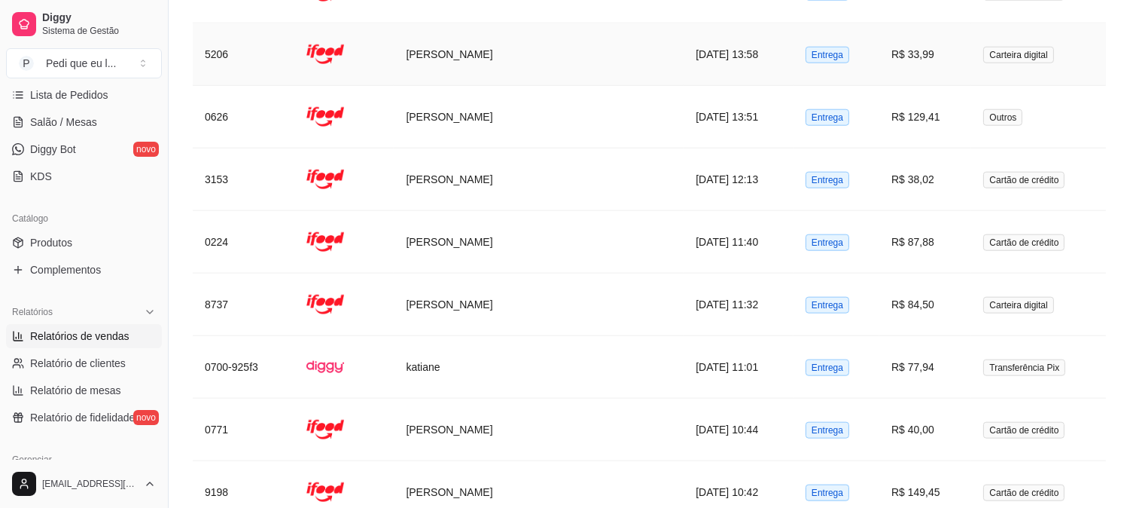
click at [453, 58] on td "[PERSON_NAME]" at bounding box center [539, 54] width 290 height 63
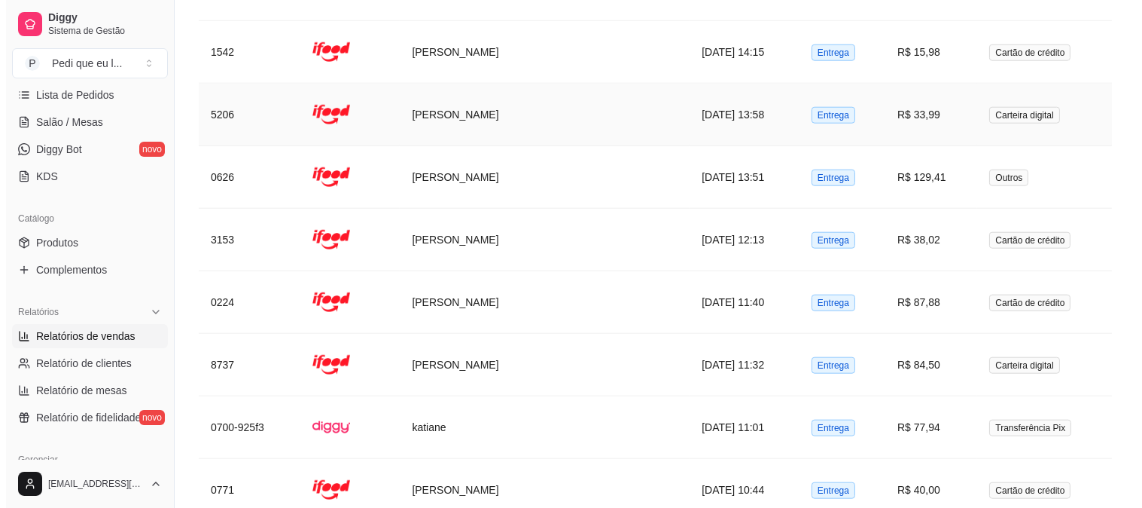
scroll to position [2947, 0]
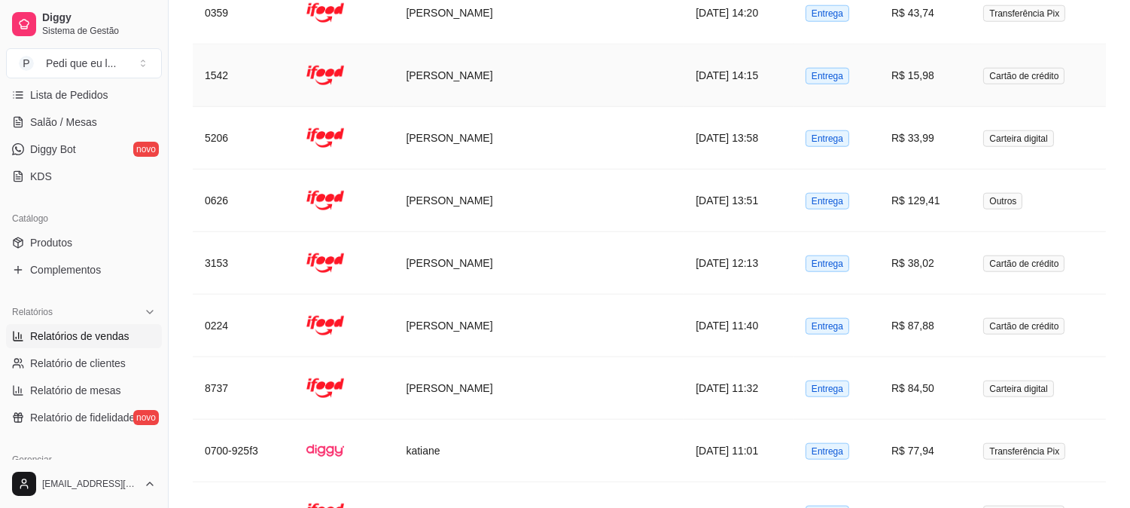
click at [456, 81] on td "[PERSON_NAME]" at bounding box center [539, 75] width 290 height 63
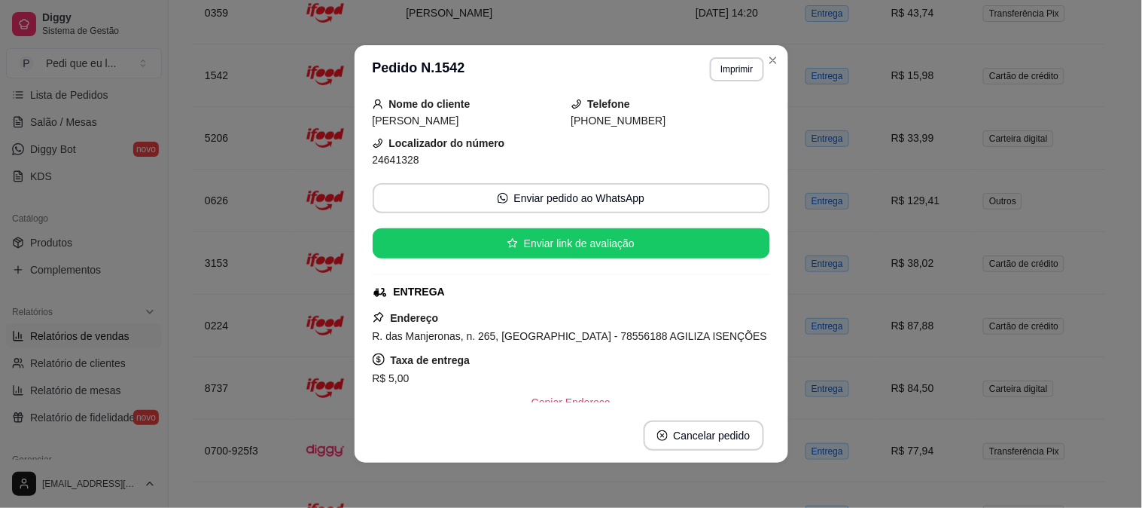
scroll to position [84, 0]
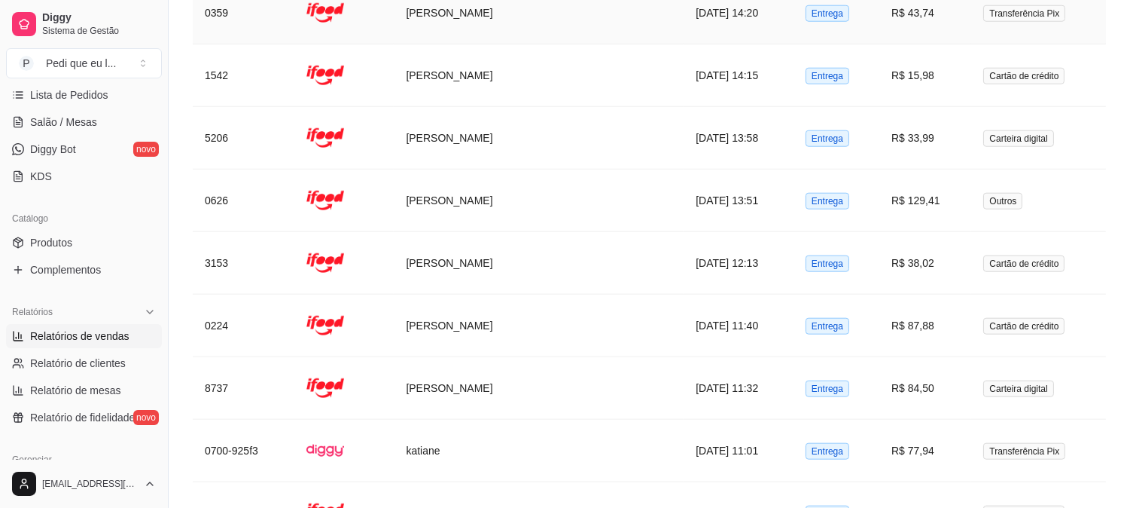
click at [476, 15] on td "[PERSON_NAME]" at bounding box center [539, 13] width 290 height 63
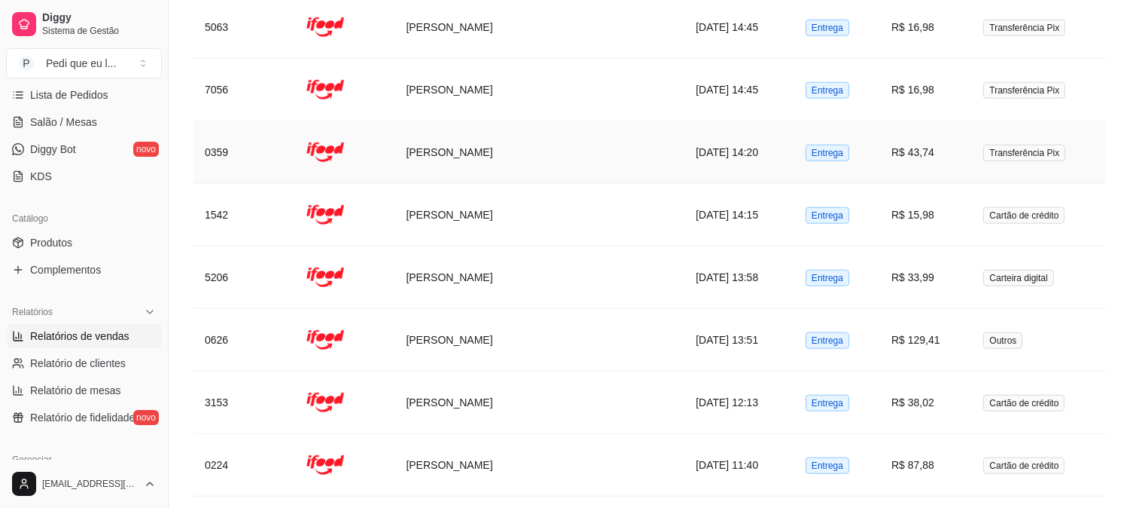
scroll to position [2780, 0]
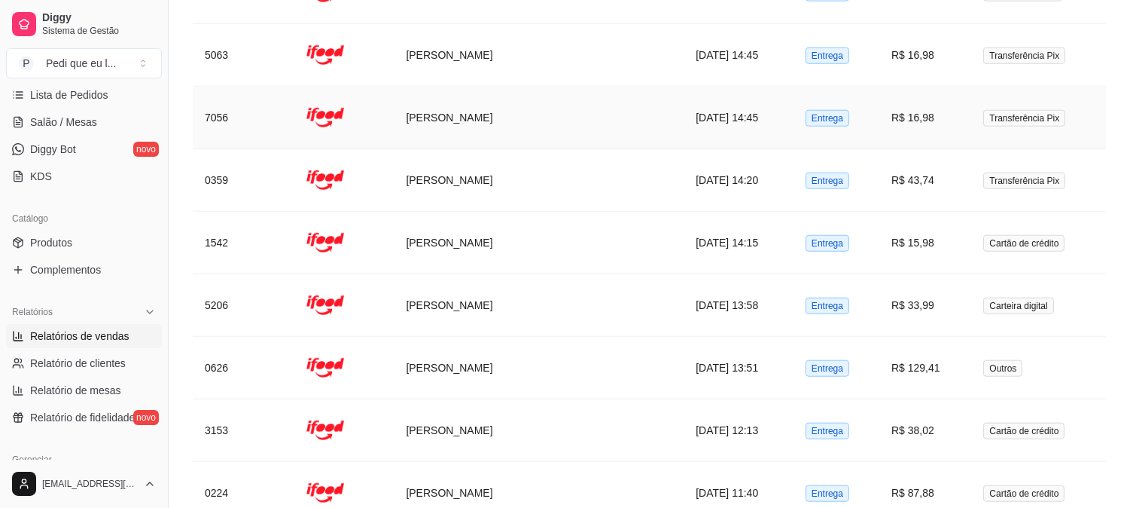
click at [472, 120] on td "[PERSON_NAME]" at bounding box center [539, 118] width 290 height 63
click at [515, 55] on td "[PERSON_NAME]" at bounding box center [539, 55] width 290 height 63
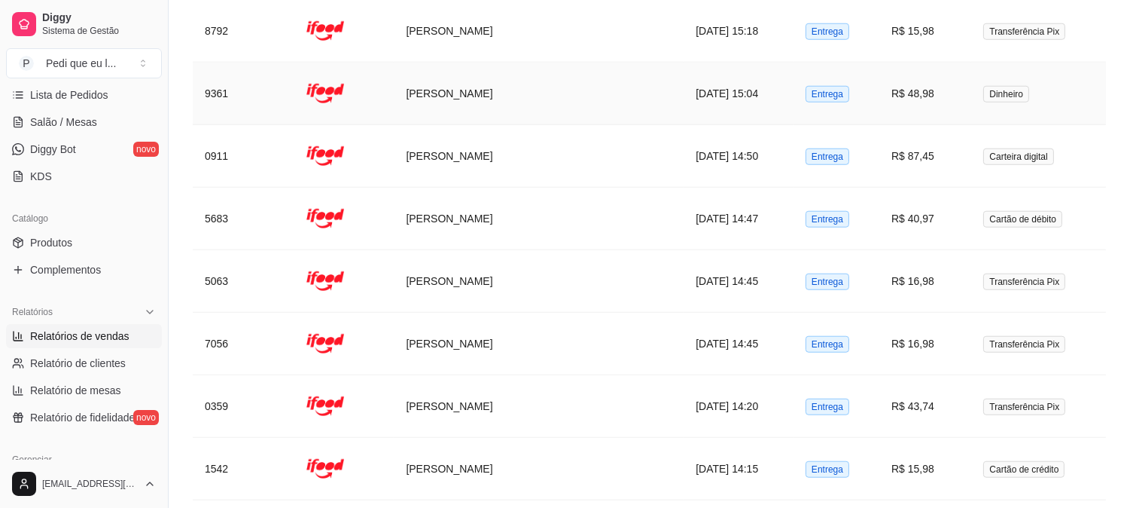
scroll to position [2528, 0]
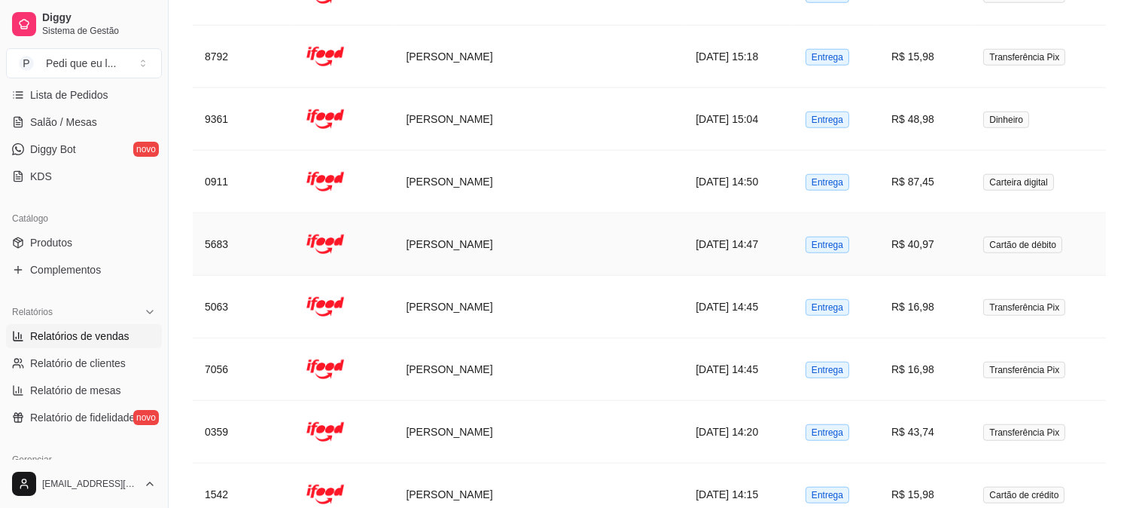
click at [471, 247] on td "[PERSON_NAME]" at bounding box center [539, 244] width 290 height 63
click at [486, 181] on td "[PERSON_NAME]" at bounding box center [539, 182] width 290 height 63
click at [461, 111] on td "[PERSON_NAME]" at bounding box center [539, 119] width 290 height 63
click at [480, 53] on td "[PERSON_NAME]" at bounding box center [539, 57] width 290 height 63
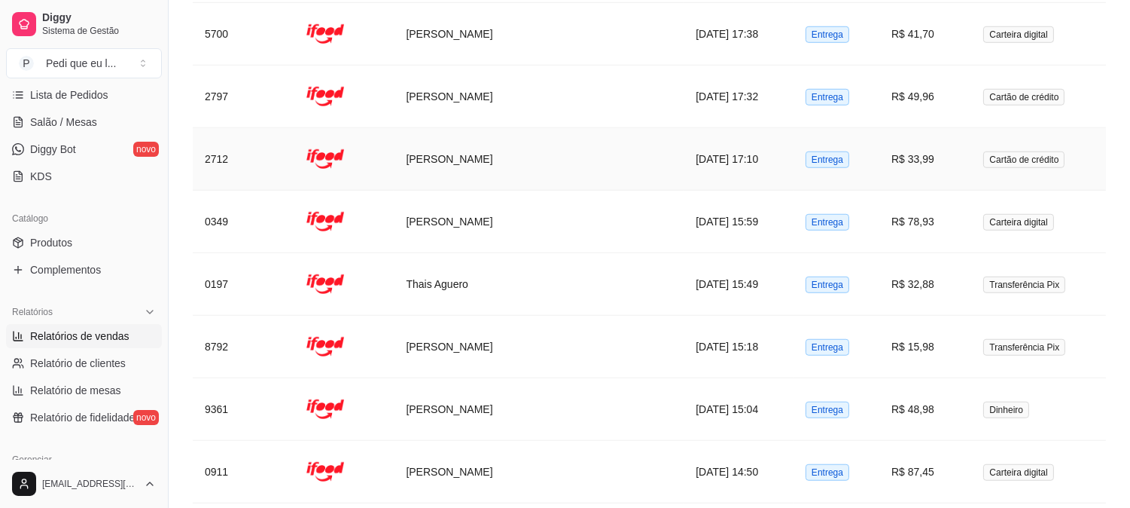
scroll to position [2194, 0]
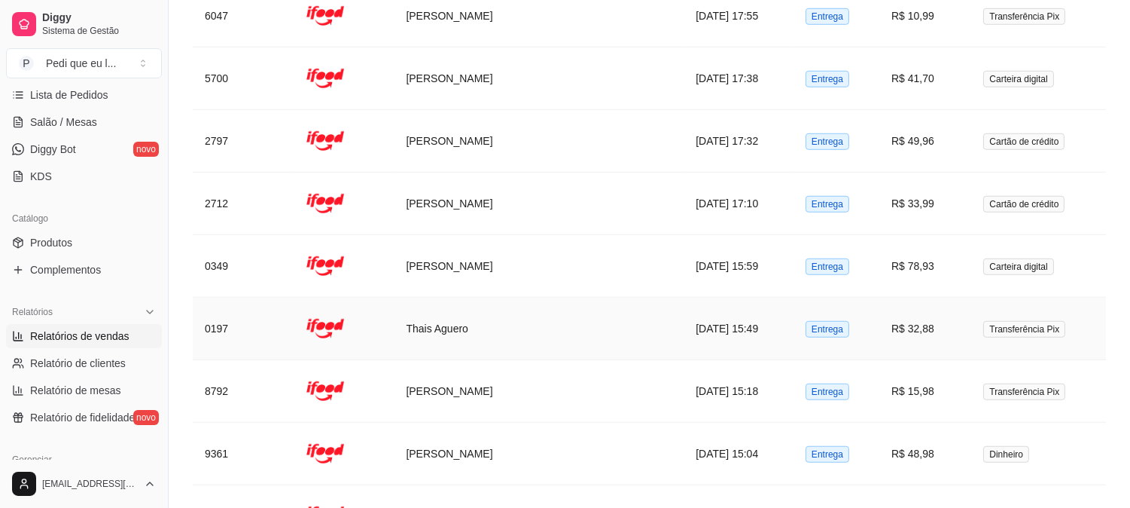
click at [467, 325] on td "Thais Aguero" at bounding box center [539, 328] width 290 height 63
click at [494, 261] on td "[PERSON_NAME]" at bounding box center [539, 266] width 290 height 63
click at [517, 208] on td "[PERSON_NAME]" at bounding box center [539, 203] width 290 height 63
click at [539, 133] on td "[PERSON_NAME]" at bounding box center [539, 141] width 290 height 63
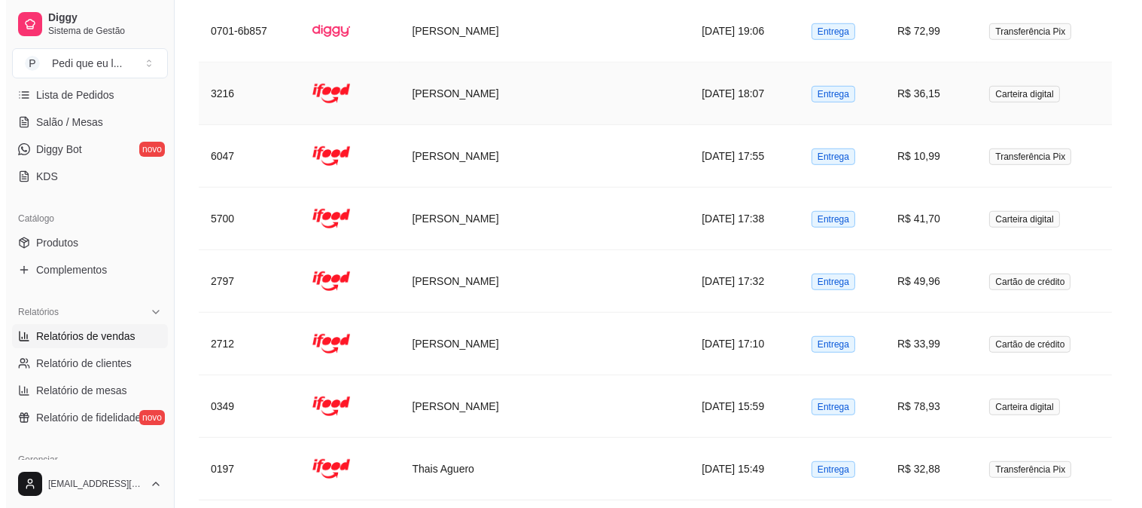
scroll to position [2027, 0]
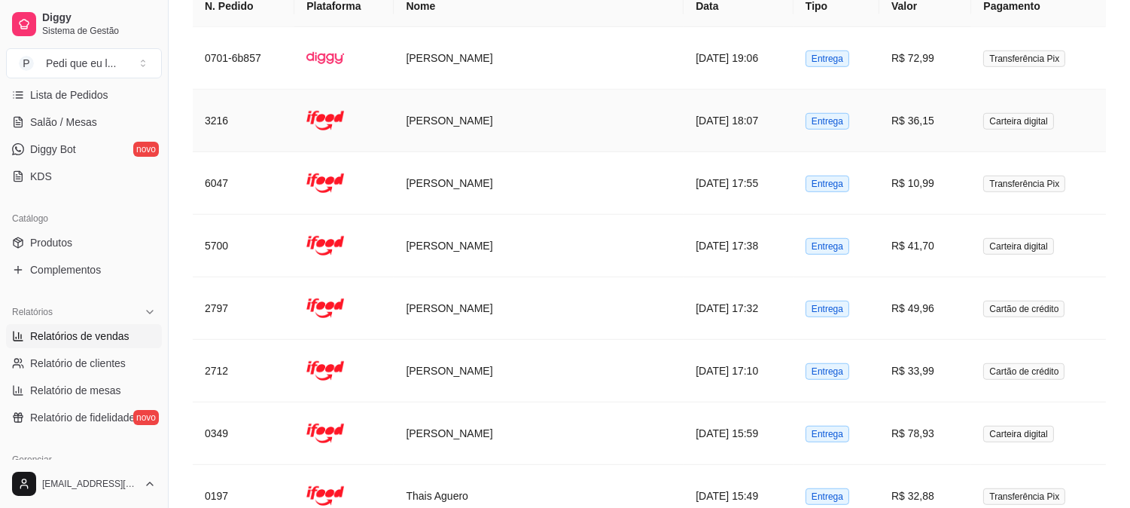
click at [529, 118] on td "[PERSON_NAME]" at bounding box center [539, 121] width 290 height 63
click at [487, 120] on td "[PERSON_NAME]" at bounding box center [539, 121] width 290 height 63
click at [478, 69] on td "[PERSON_NAME]" at bounding box center [539, 58] width 290 height 63
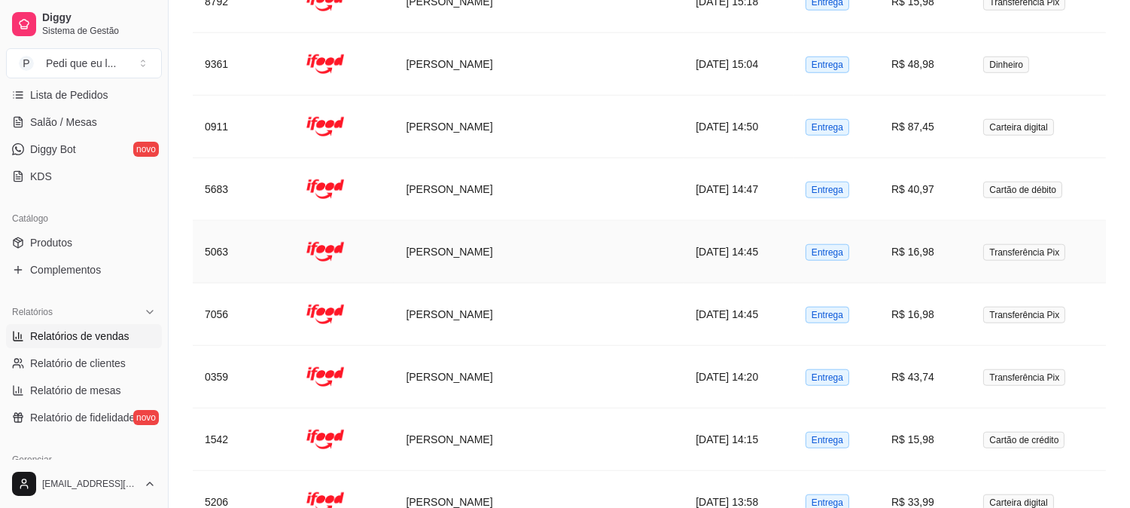
scroll to position [2612, 0]
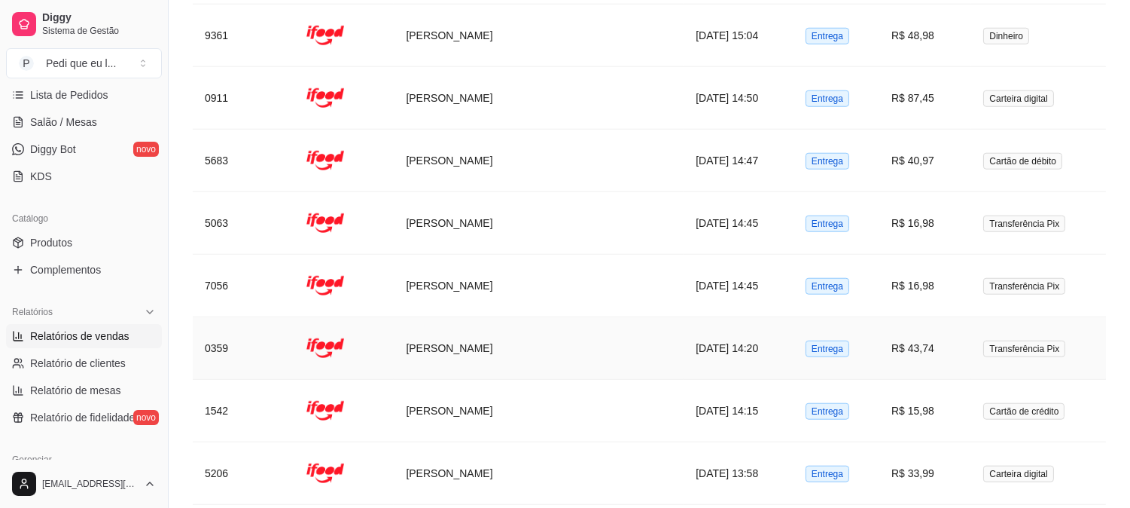
click at [477, 357] on td "[PERSON_NAME]" at bounding box center [539, 348] width 290 height 63
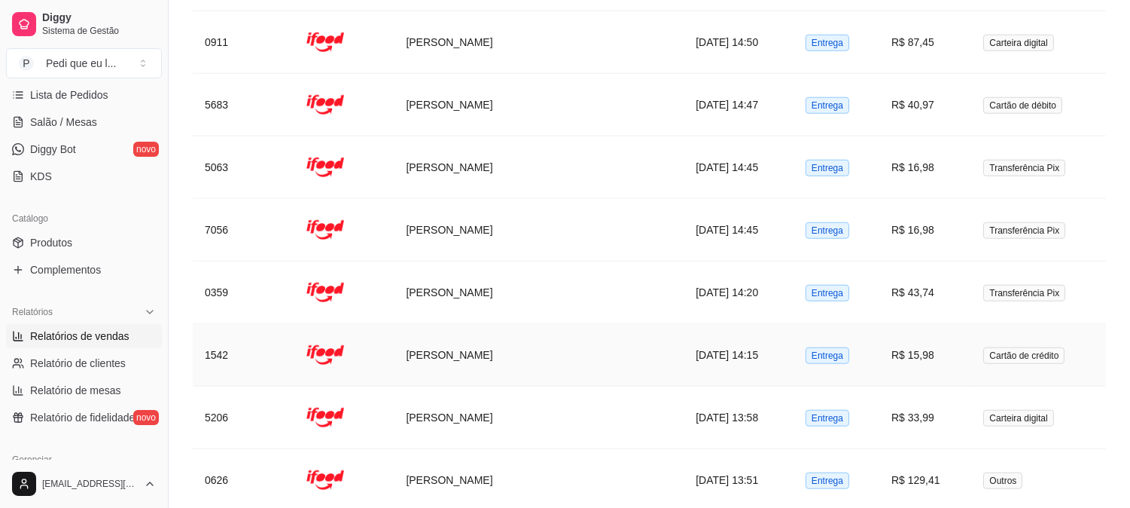
scroll to position [2696, 0]
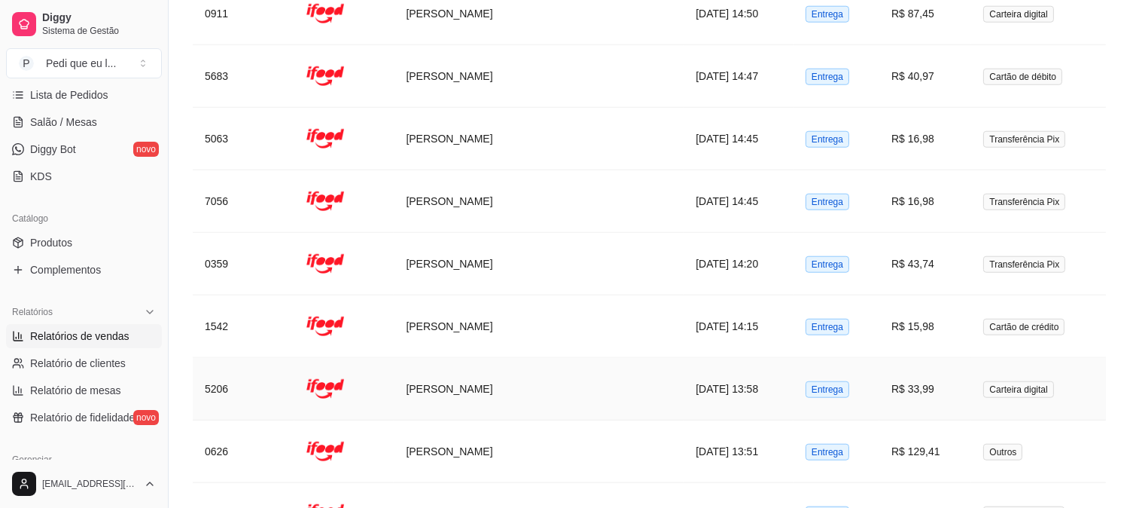
click at [488, 396] on td "[PERSON_NAME]" at bounding box center [539, 389] width 290 height 63
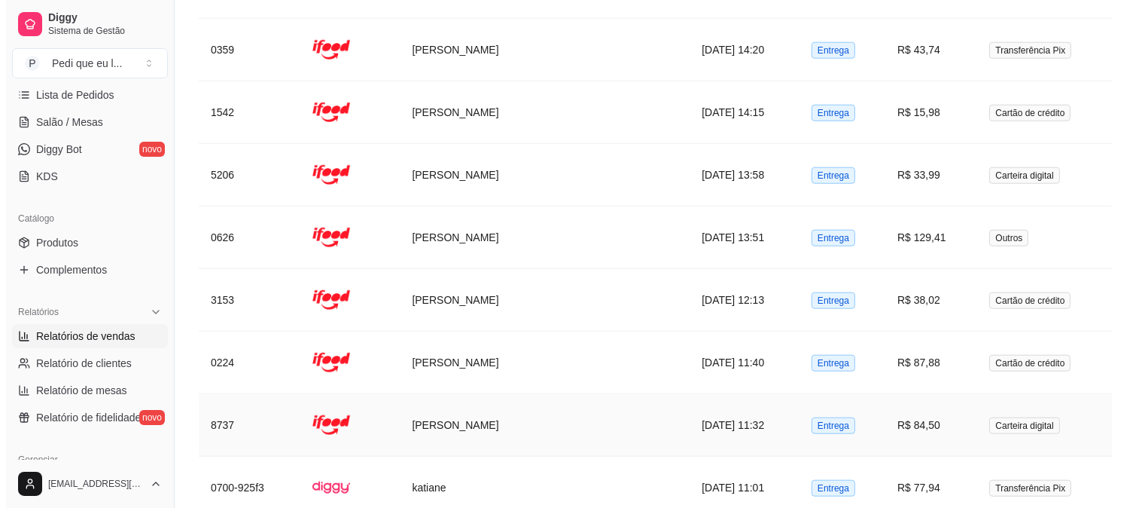
scroll to position [2947, 0]
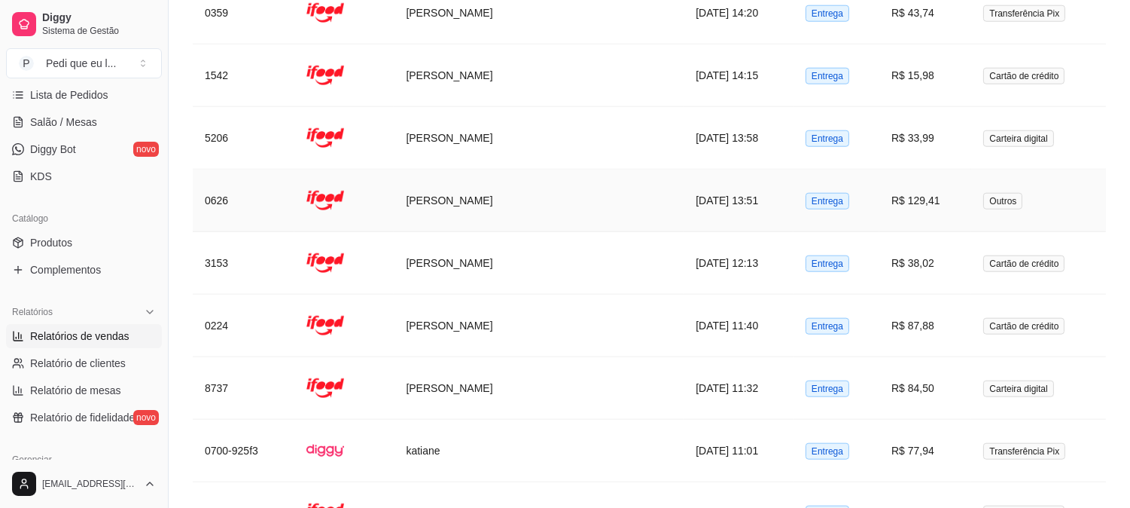
click at [445, 212] on td "[PERSON_NAME]" at bounding box center [539, 200] width 290 height 63
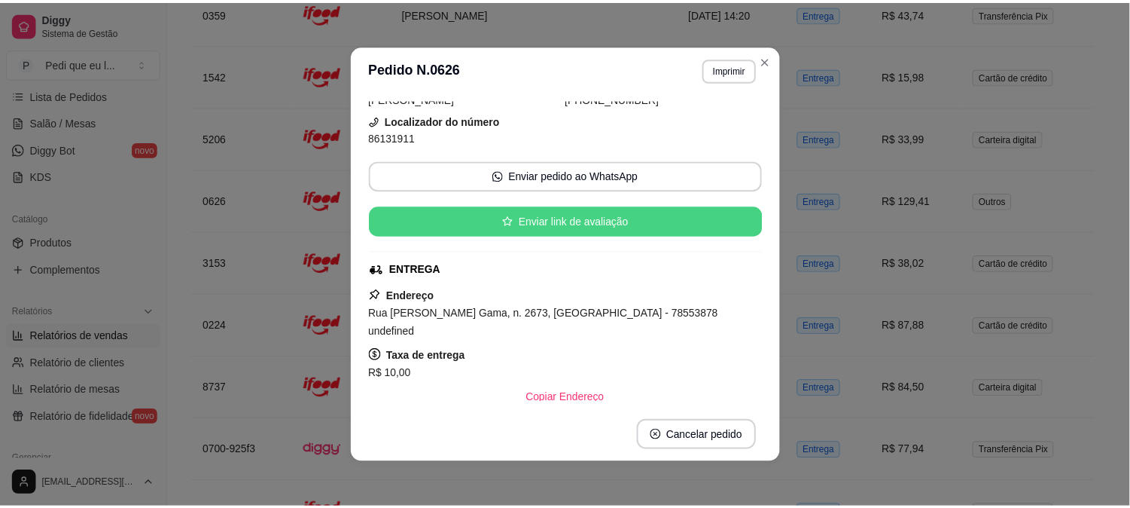
scroll to position [167, 0]
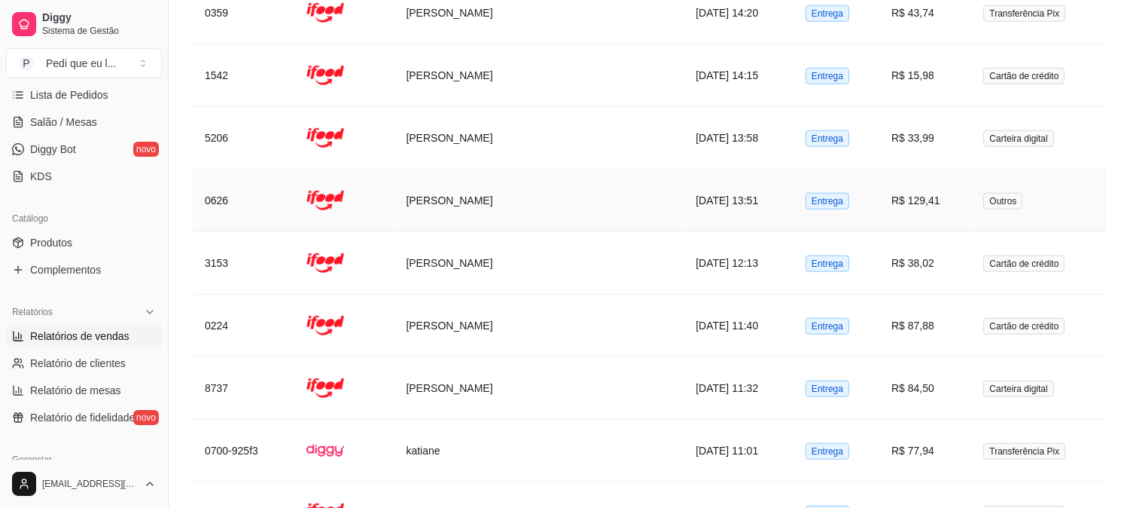
click at [480, 205] on td "[PERSON_NAME]" at bounding box center [539, 200] width 290 height 63
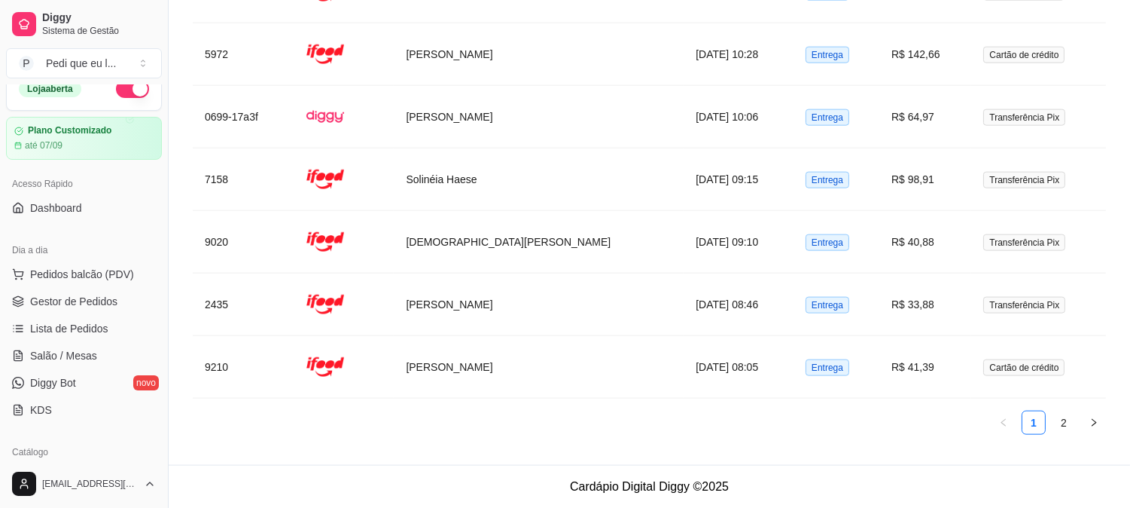
scroll to position [0, 0]
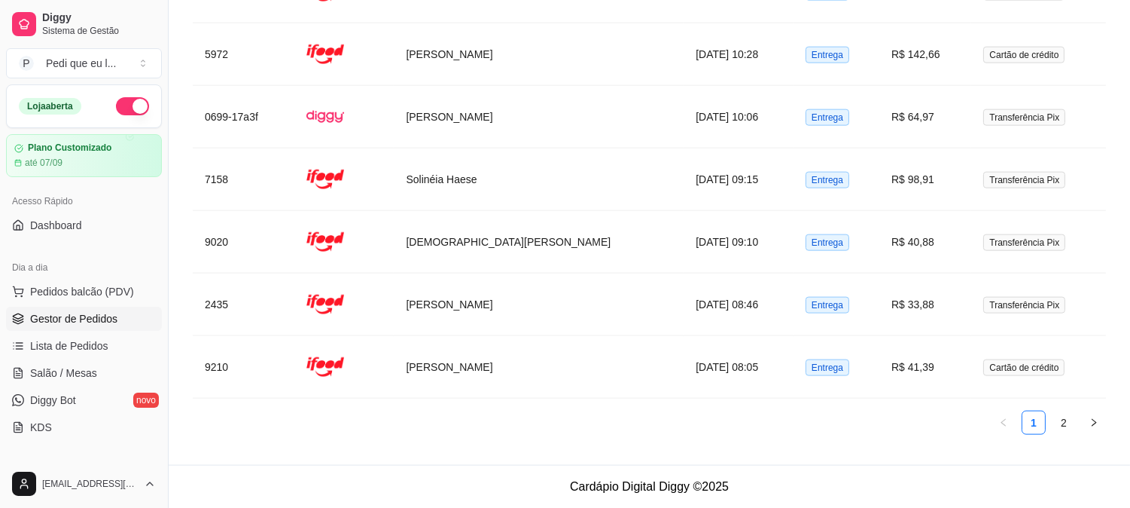
click at [96, 318] on span "Gestor de Pedidos" at bounding box center [73, 318] width 87 height 15
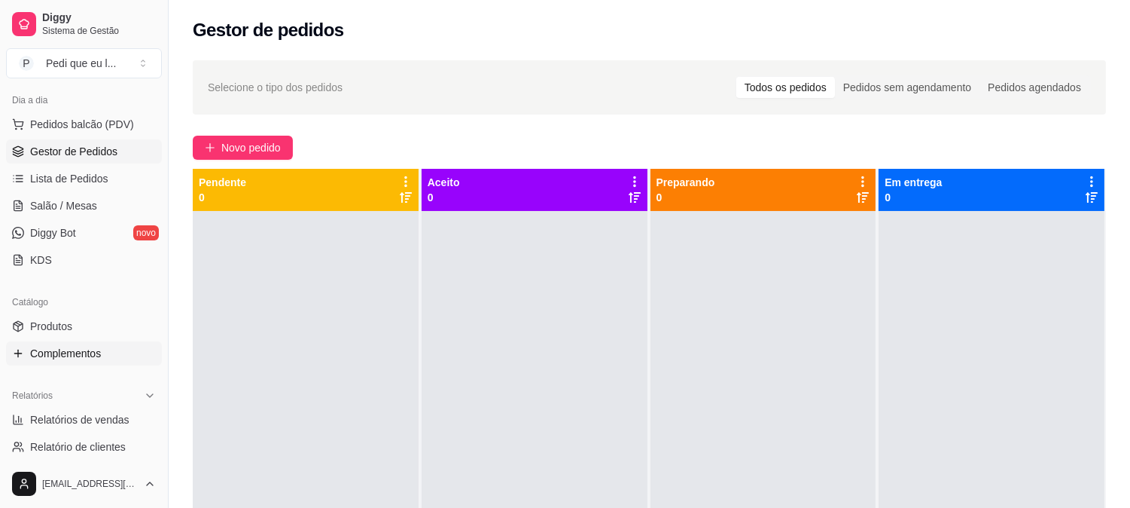
scroll to position [251, 0]
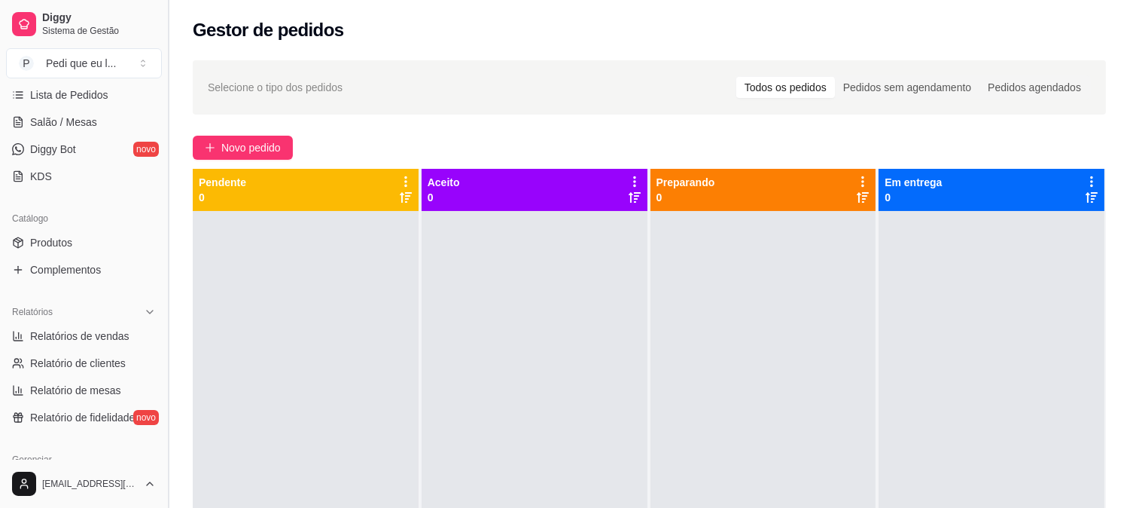
drag, startPoint x: 100, startPoint y: 336, endPoint x: 166, endPoint y: 313, distance: 69.6
click at [101, 336] on span "Relatórios de vendas" at bounding box center [79, 335] width 99 height 15
select select "ALL"
select select "0"
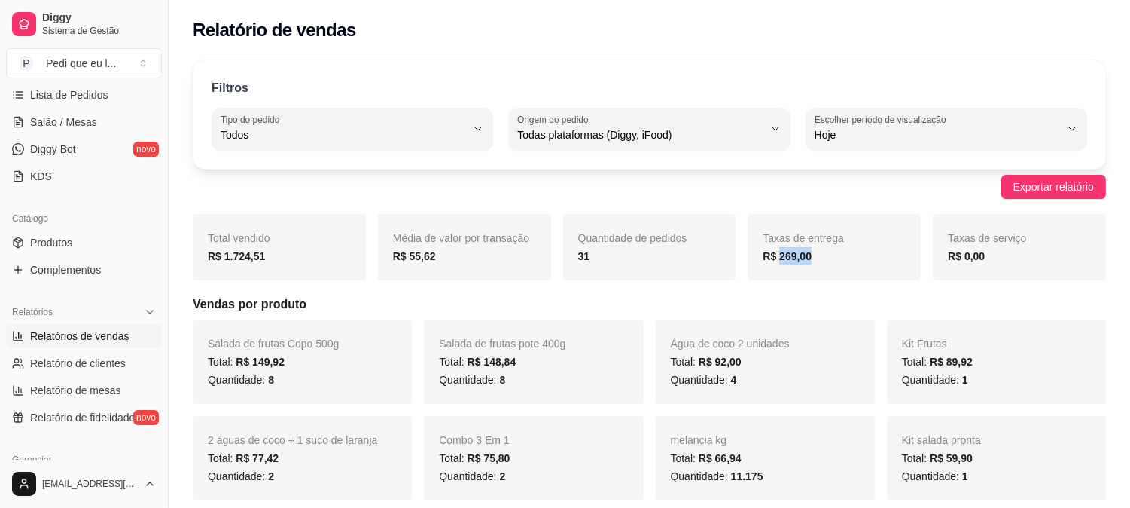
drag, startPoint x: 779, startPoint y: 256, endPoint x: 894, endPoint y: 251, distance: 115.3
click at [894, 251] on div "R$ 269,00" at bounding box center [834, 256] width 143 height 18
